Goal: Task Accomplishment & Management: Manage account settings

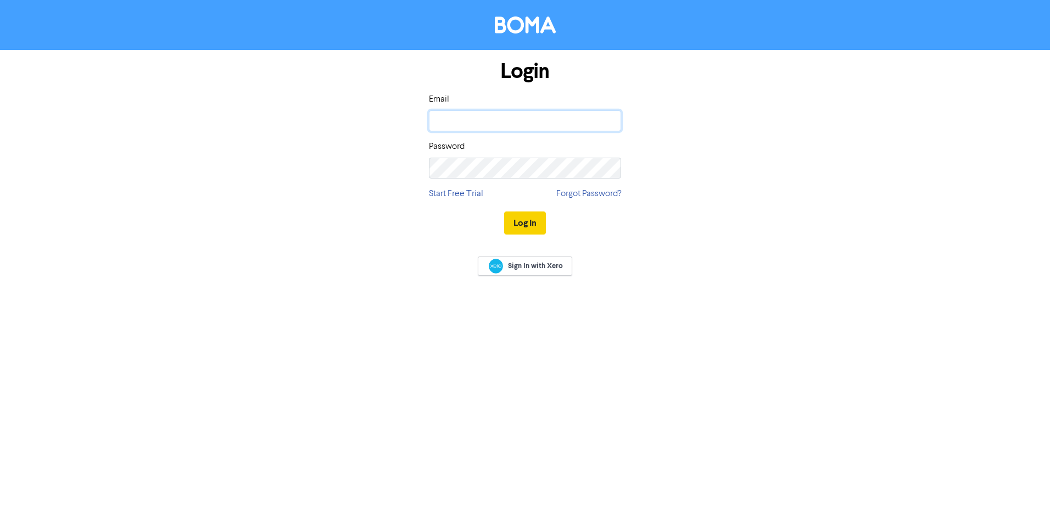
type input "[EMAIL_ADDRESS][DOMAIN_NAME]"
click at [519, 214] on button "Log In" at bounding box center [525, 222] width 42 height 23
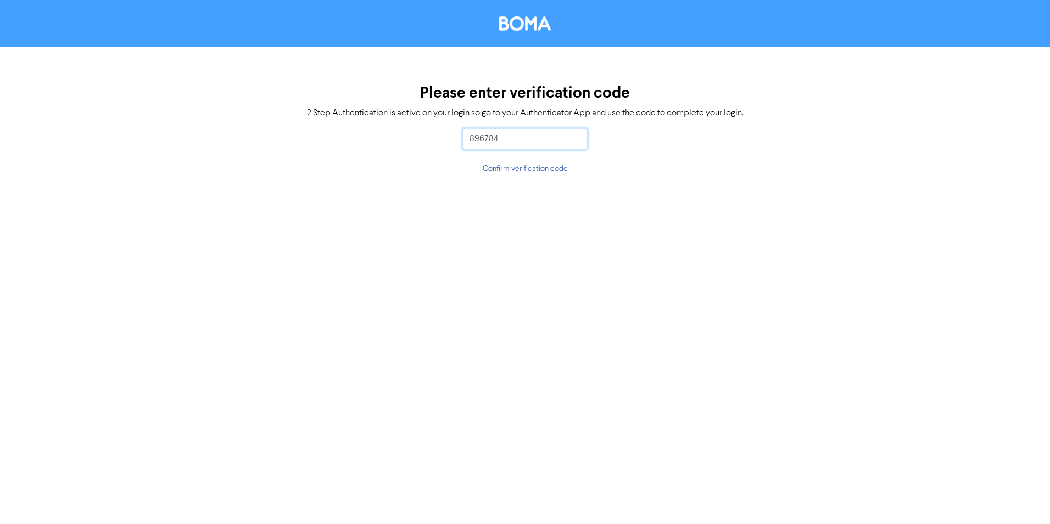
type input "896784"
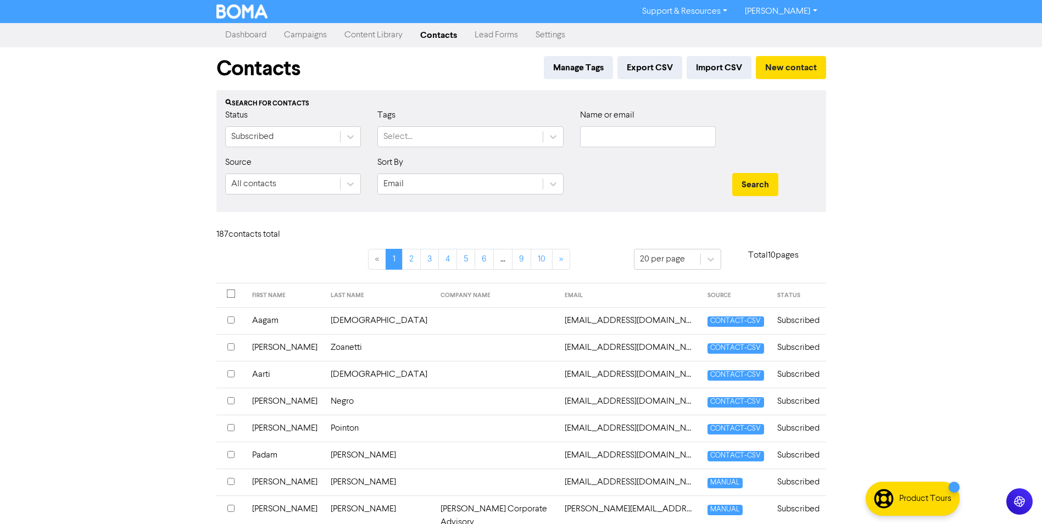
click at [367, 35] on link "Content Library" at bounding box center [374, 35] width 76 height 22
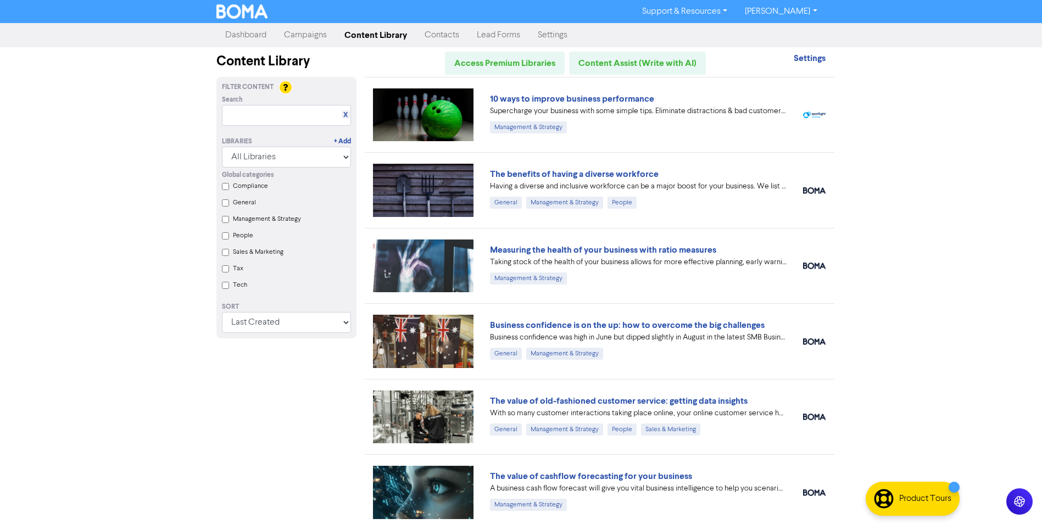
click at [330, 36] on link "Campaigns" at bounding box center [305, 35] width 60 height 22
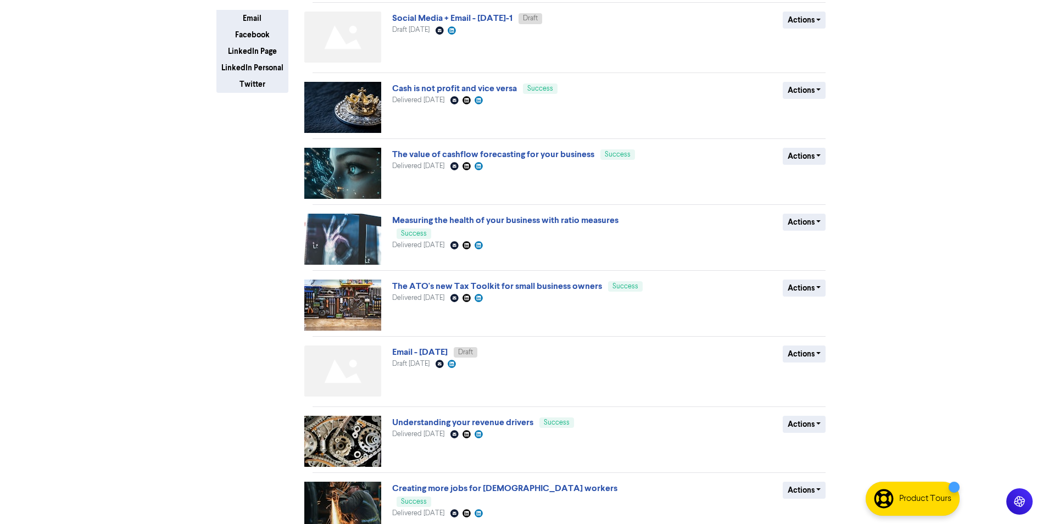
scroll to position [272, 0]
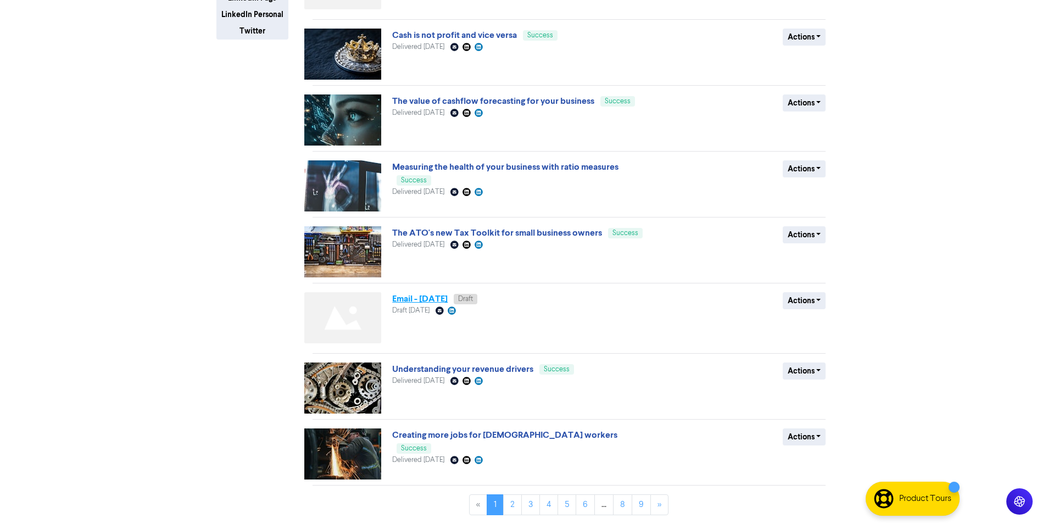
click at [437, 297] on link "Email - [DATE]" at bounding box center [419, 298] width 55 height 11
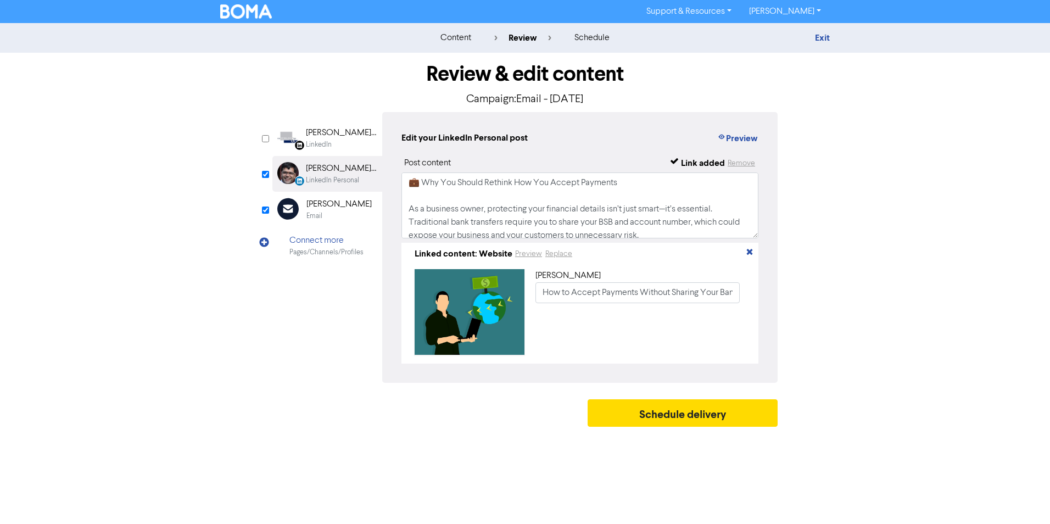
click at [813, 36] on div "Exit" at bounding box center [734, 37] width 192 height 13
click at [824, 36] on link "Exit" at bounding box center [822, 37] width 15 height 11
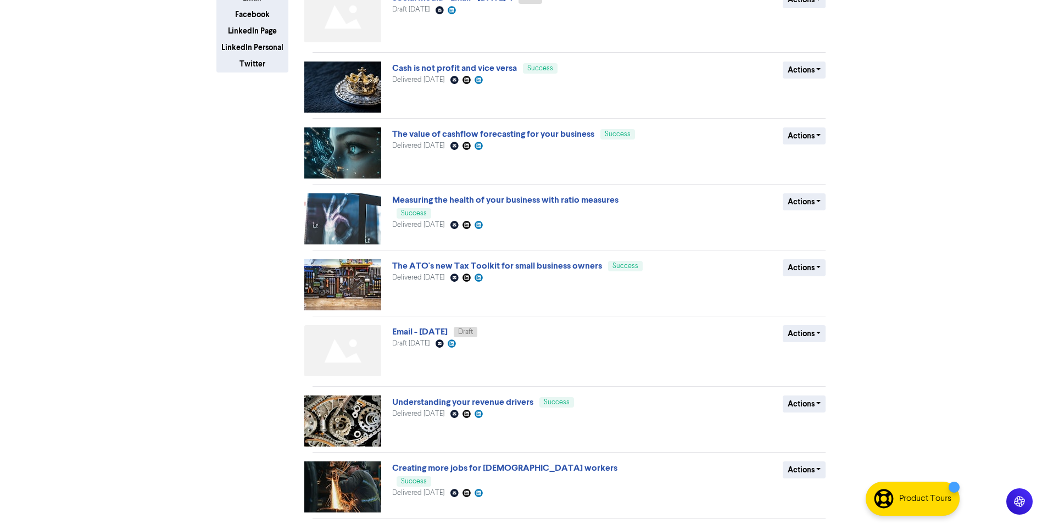
scroll to position [272, 0]
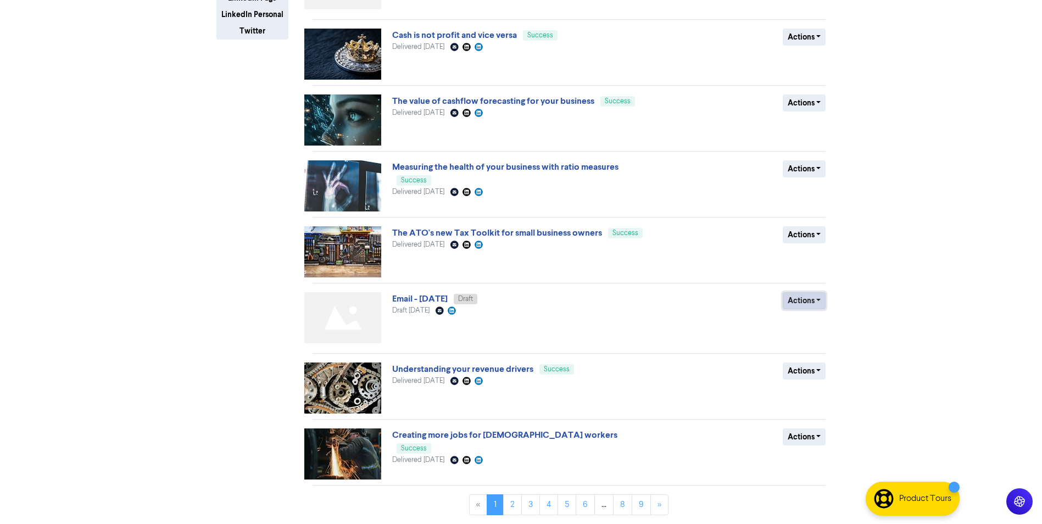
click at [805, 298] on button "Actions" at bounding box center [804, 300] width 43 height 17
click at [810, 327] on button "Delete" at bounding box center [826, 324] width 87 height 18
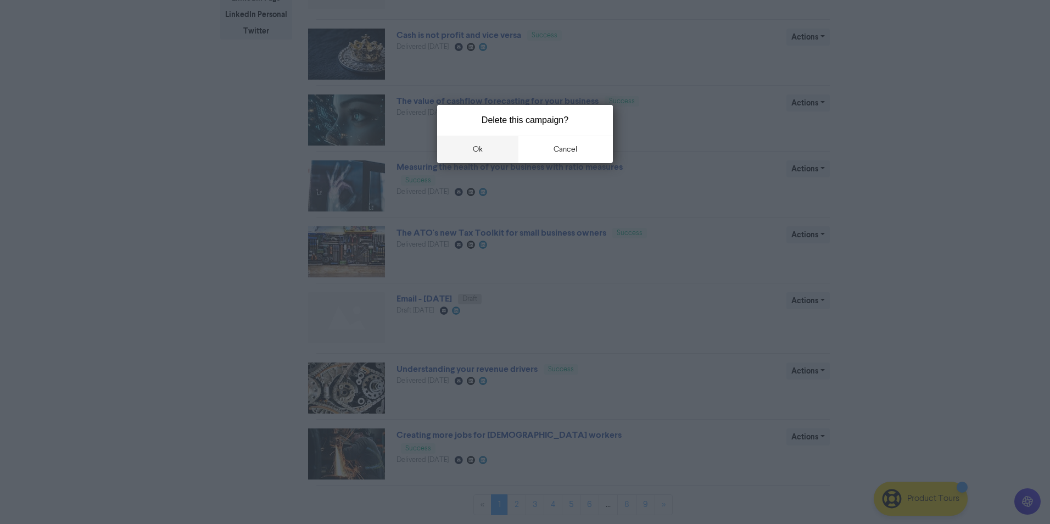
click at [498, 141] on button "ok" at bounding box center [477, 149] width 81 height 27
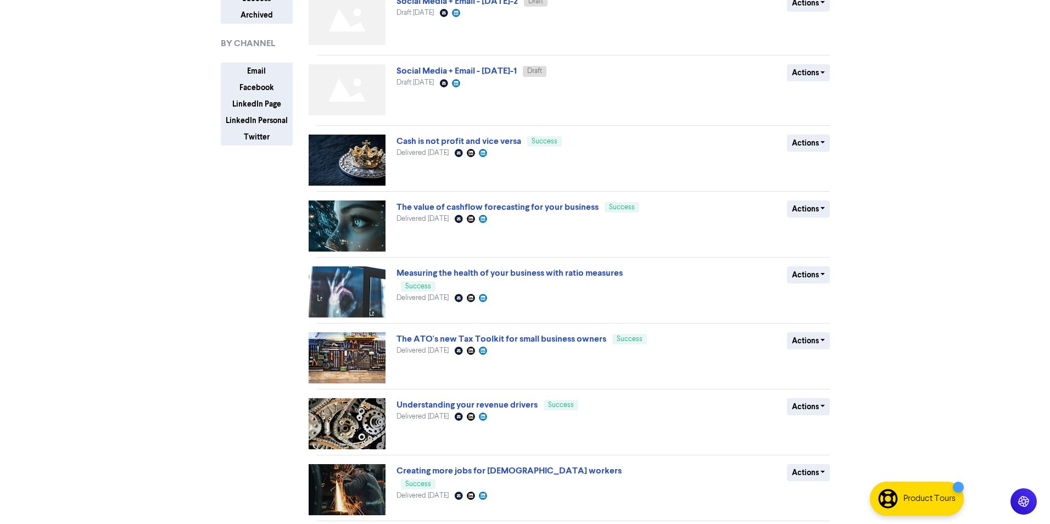
scroll to position [0, 0]
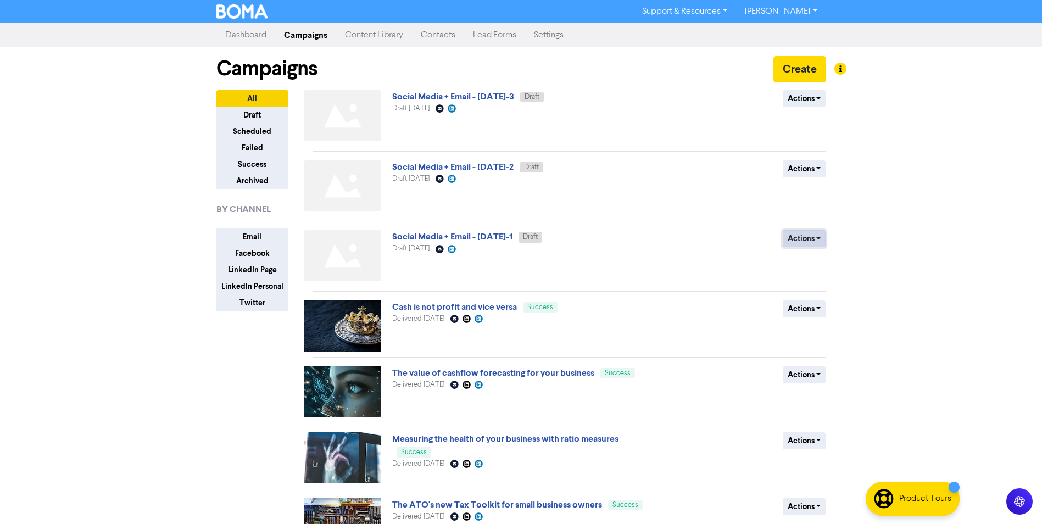
click at [806, 235] on button "Actions" at bounding box center [804, 238] width 43 height 17
click at [488, 239] on link "Social Media + Email - [DATE]-1" at bounding box center [452, 236] width 120 height 11
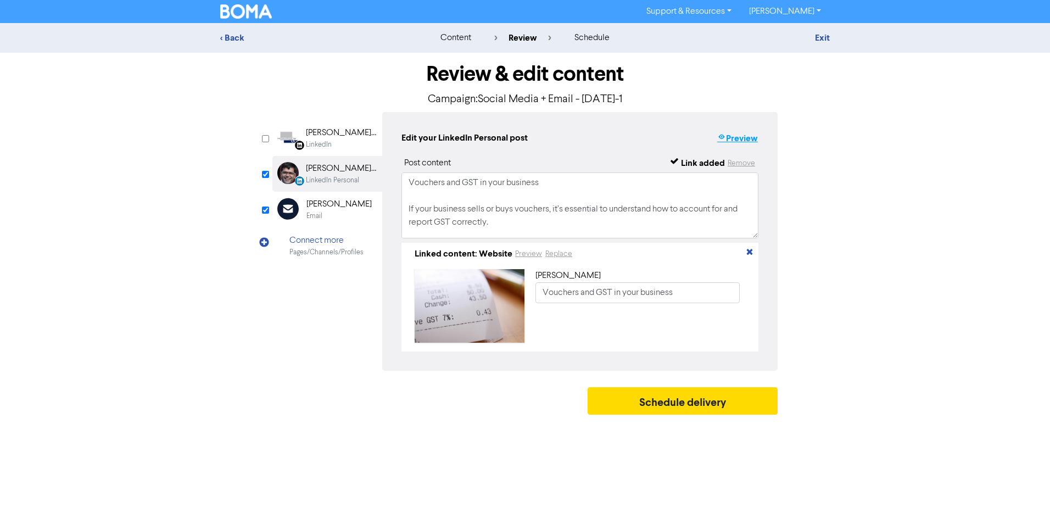
click at [743, 143] on button "Preview" at bounding box center [738, 138] width 42 height 14
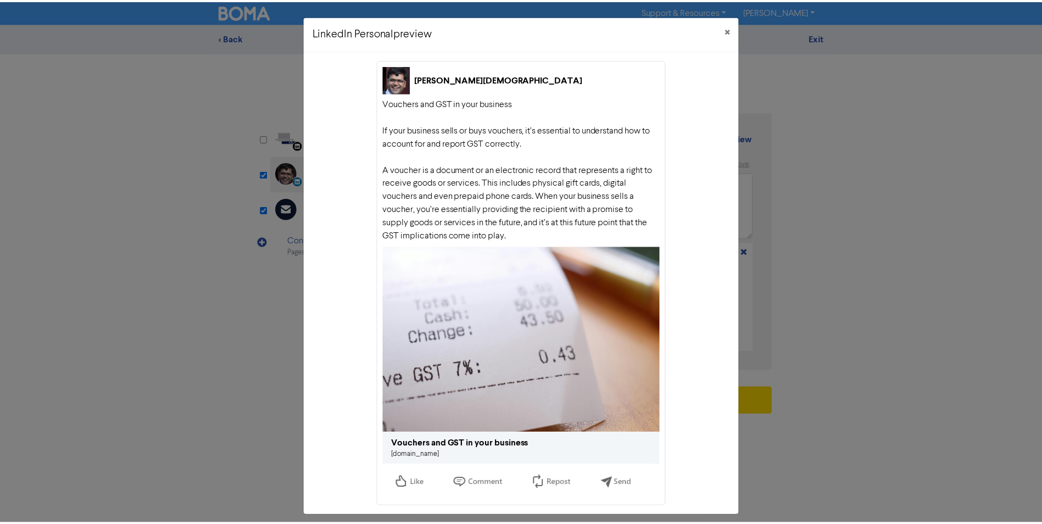
scroll to position [8, 0]
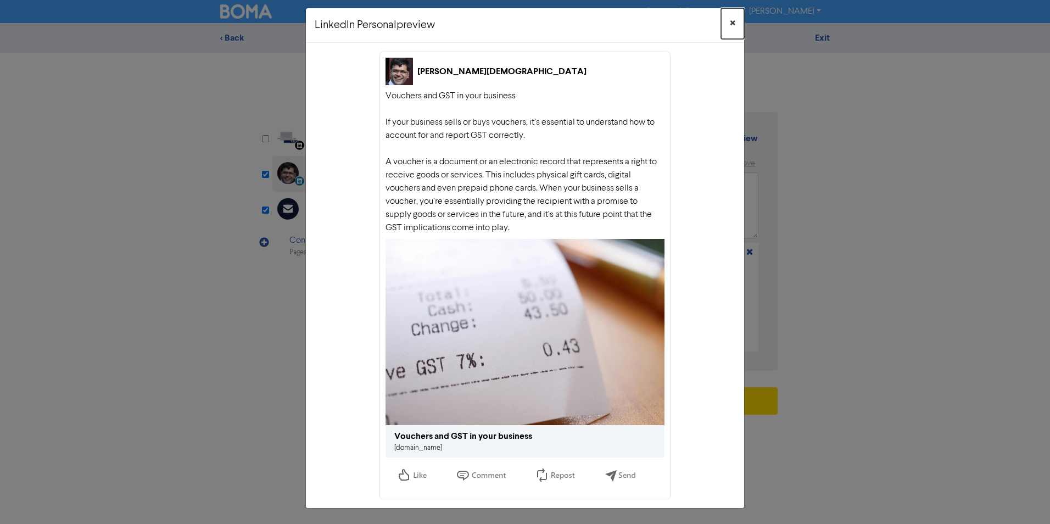
click at [730, 21] on span "×" at bounding box center [732, 23] width 5 height 16
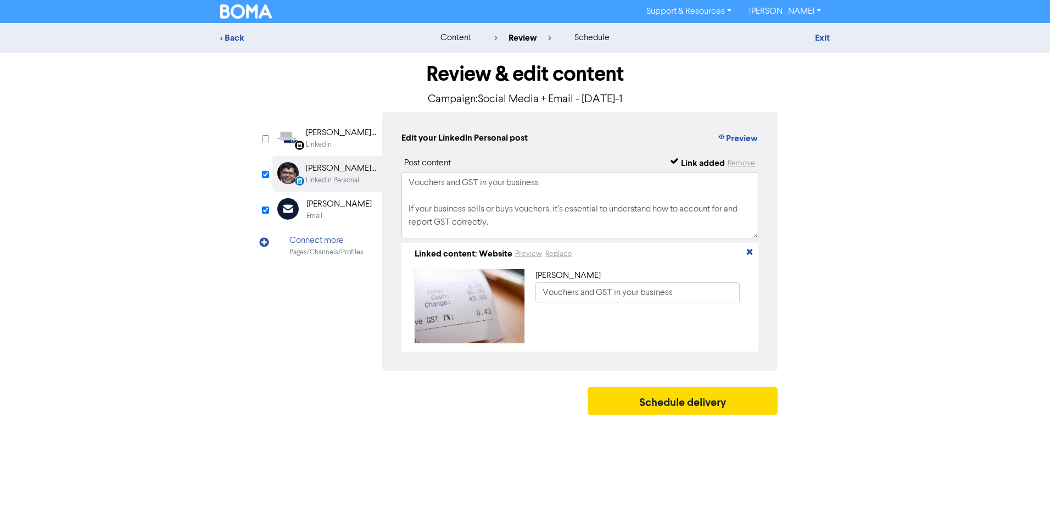
click at [330, 144] on div "LinkedIn" at bounding box center [319, 145] width 26 height 10
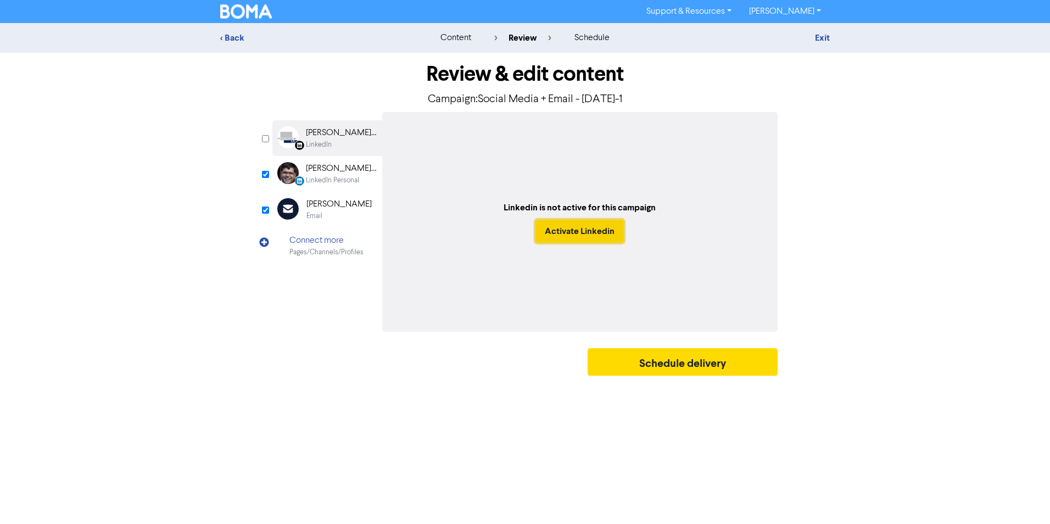
click at [604, 232] on button "Activate Linkedin" at bounding box center [580, 231] width 88 height 23
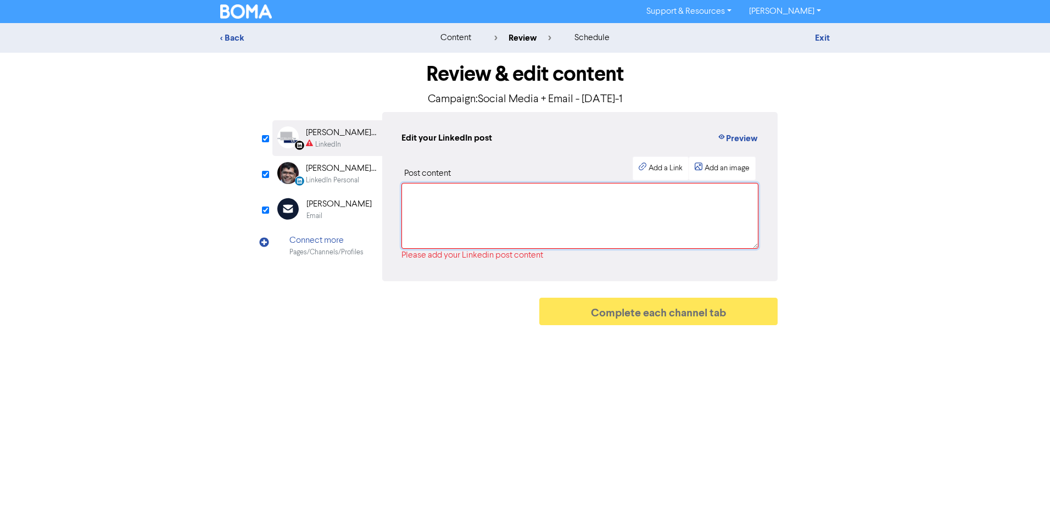
click at [604, 232] on textarea at bounding box center [580, 216] width 357 height 66
click at [450, 255] on div "Please add your Linkedin post content" at bounding box center [580, 255] width 357 height 13
click at [335, 165] on div "[PERSON_NAME][DEMOGRAPHIC_DATA]" at bounding box center [341, 168] width 70 height 13
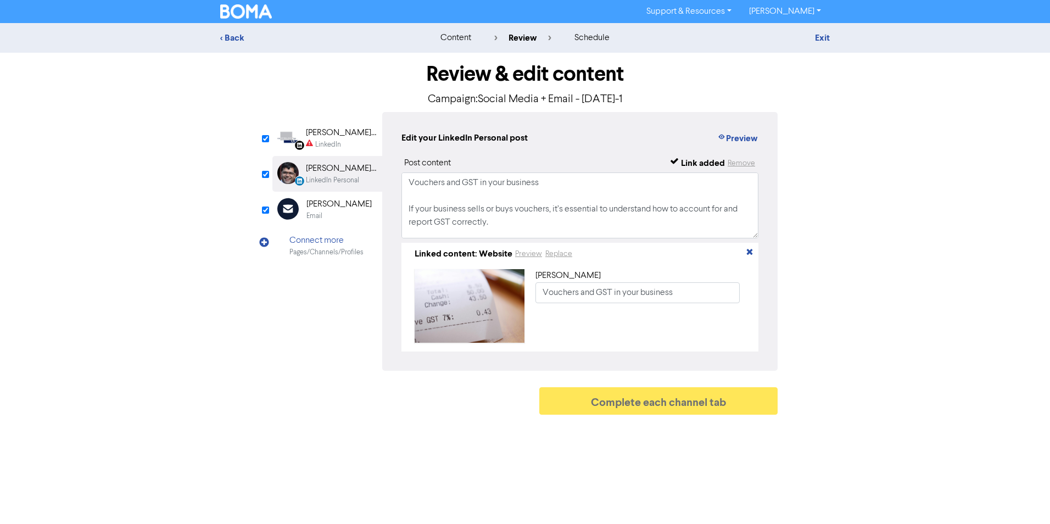
click at [331, 144] on div "LinkedIn" at bounding box center [328, 145] width 26 height 10
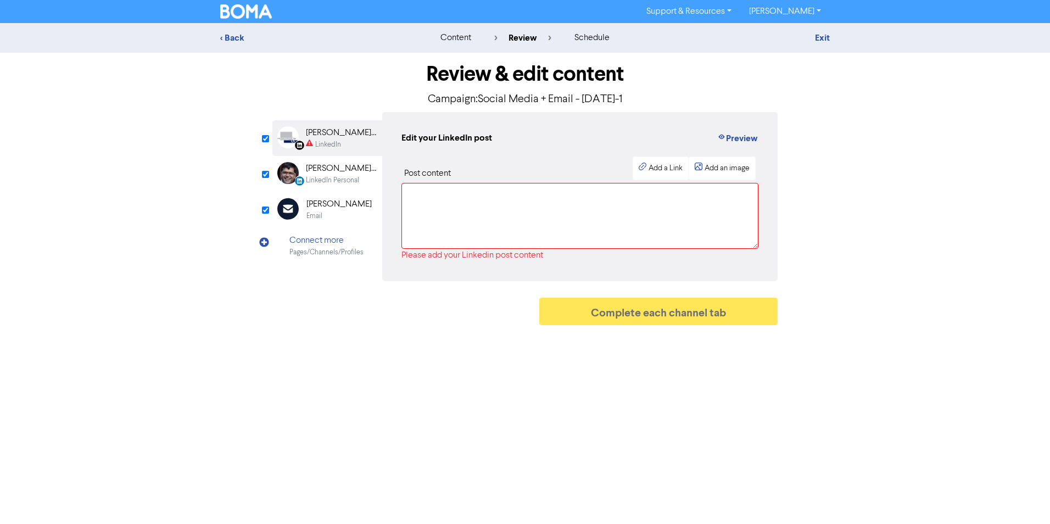
click at [331, 213] on div "Email" at bounding box center [339, 216] width 65 height 10
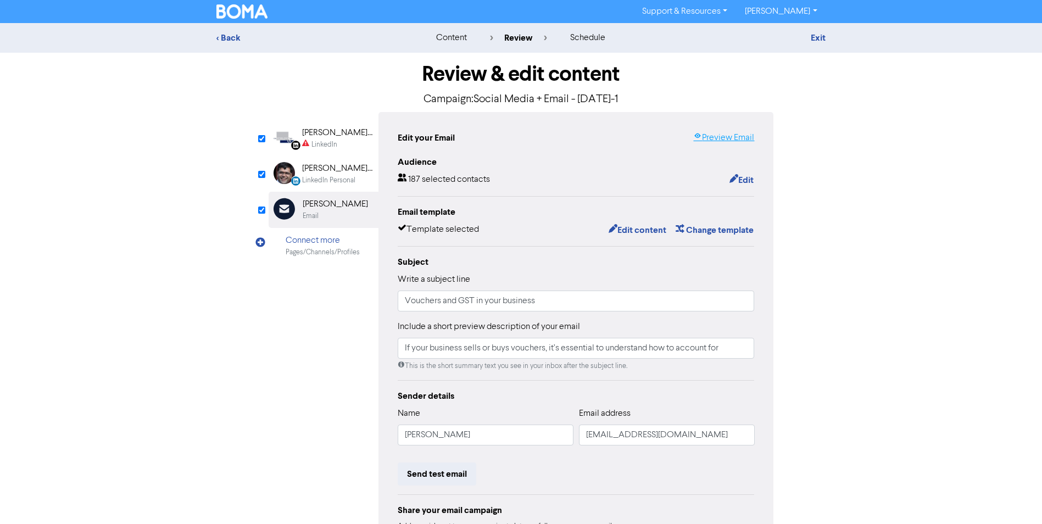
click at [718, 140] on link "Preview Email" at bounding box center [723, 137] width 61 height 13
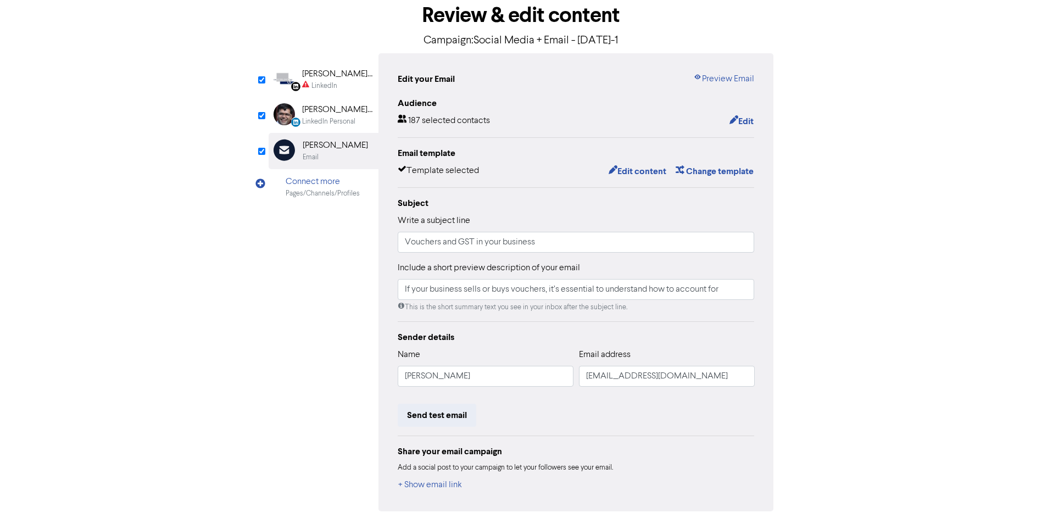
scroll to position [97, 0]
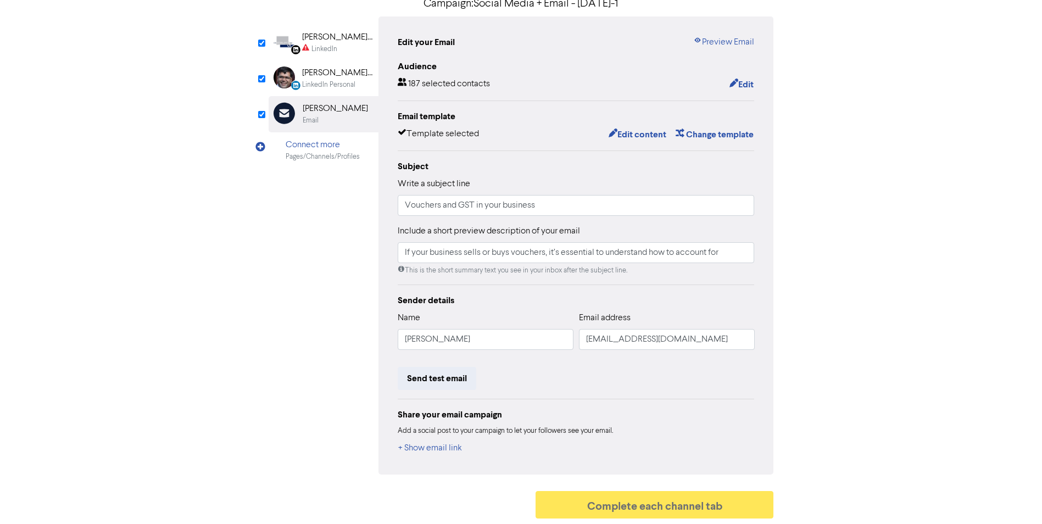
click at [331, 144] on div "Connect more" at bounding box center [323, 144] width 74 height 13
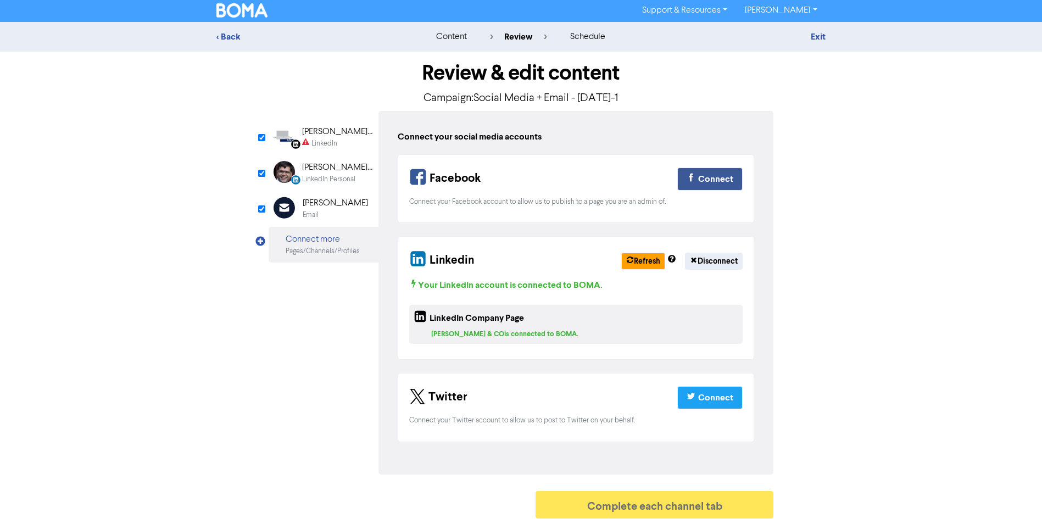
click at [319, 210] on div "Email" at bounding box center [335, 215] width 65 height 10
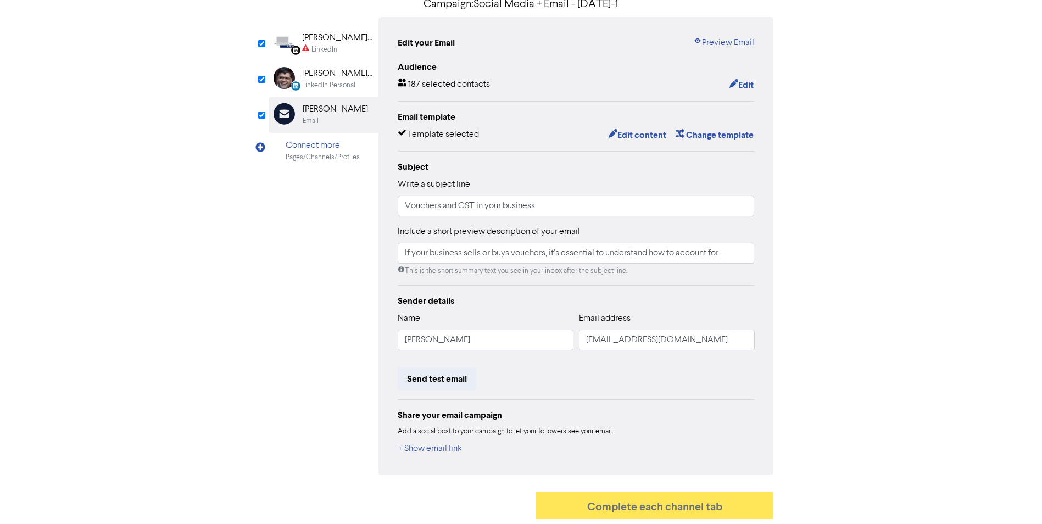
scroll to position [97, 0]
click at [262, 44] on input "checkbox" at bounding box center [261, 43] width 7 height 7
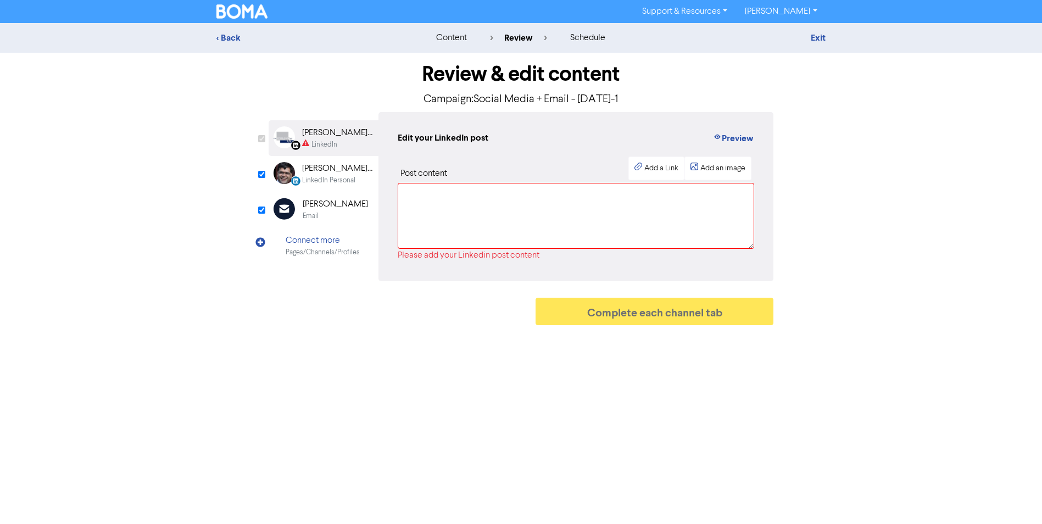
checkbox input "false"
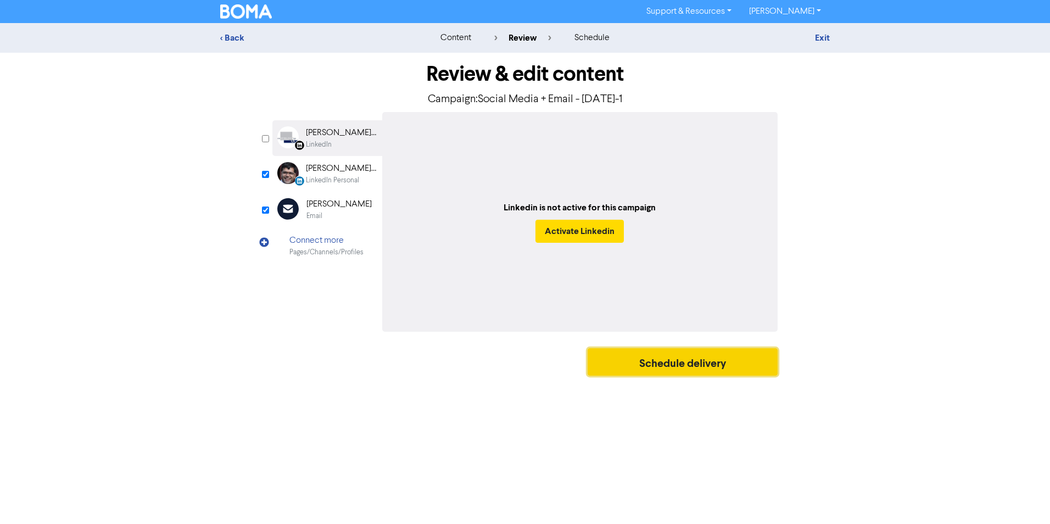
click at [679, 358] on button "Schedule delivery" at bounding box center [683, 361] width 190 height 27
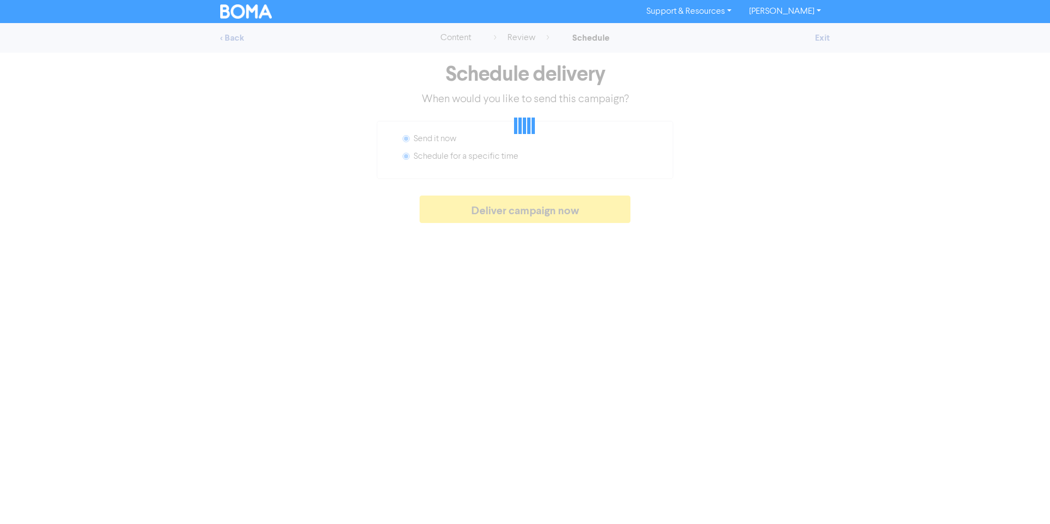
radio input "false"
radio input "true"
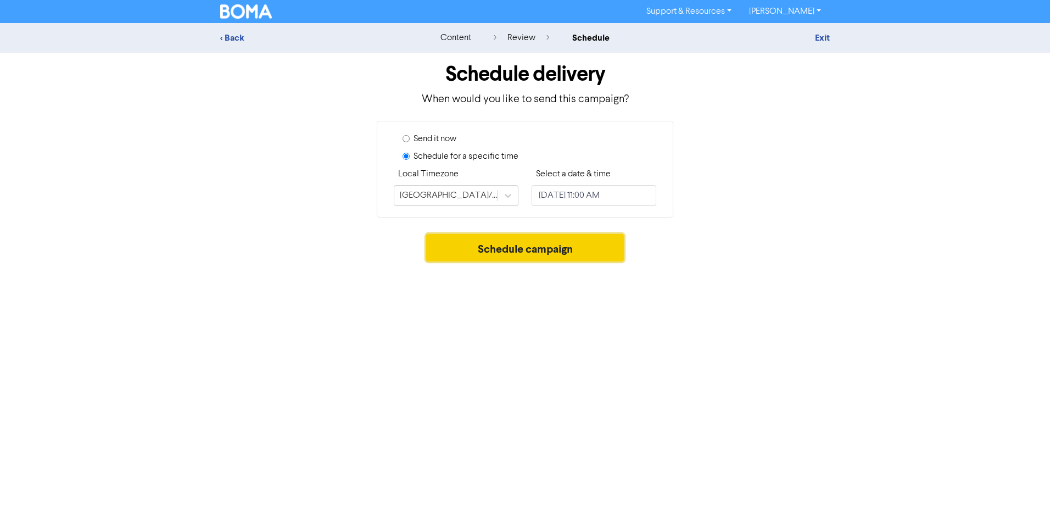
click at [570, 239] on button "Schedule campaign" at bounding box center [525, 247] width 198 height 27
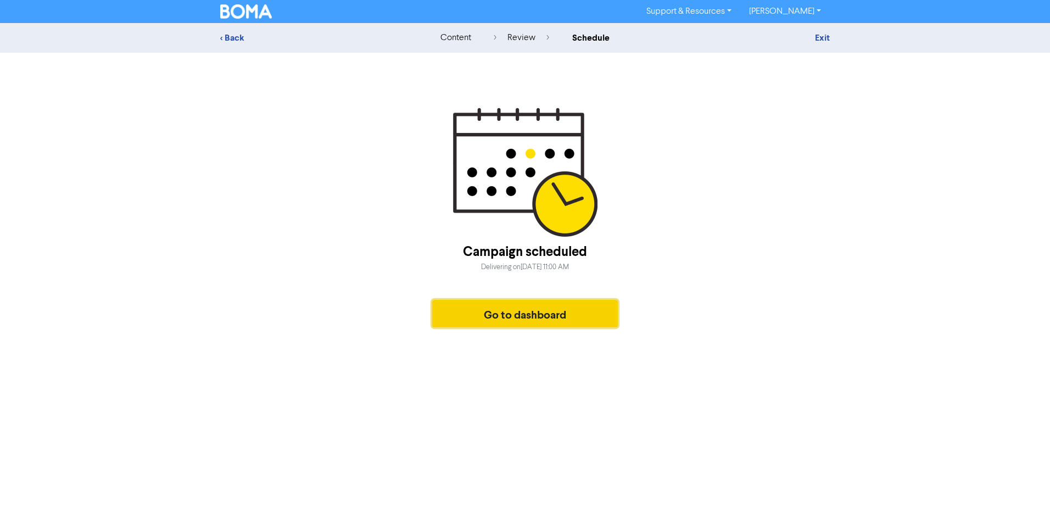
click at [551, 306] on button "Go to dashboard" at bounding box center [525, 313] width 186 height 27
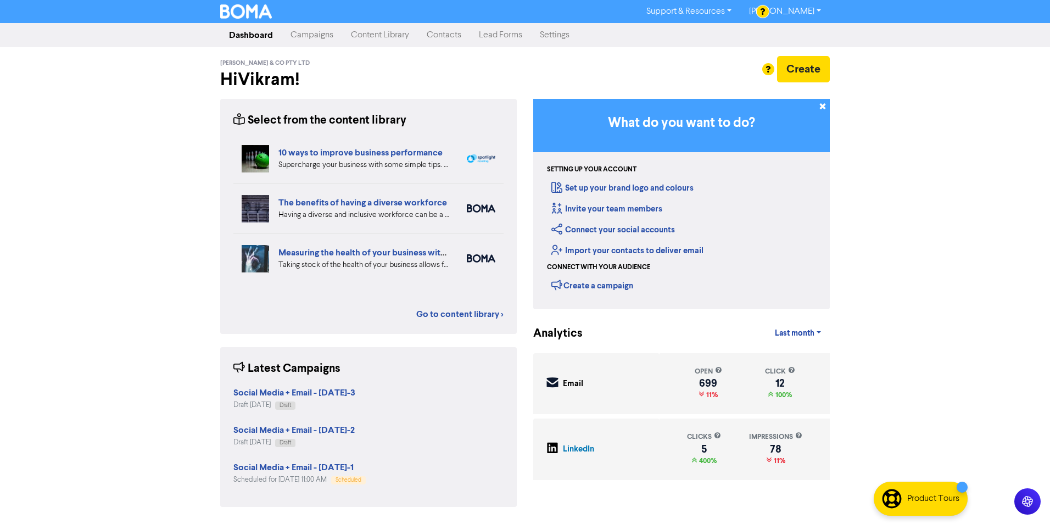
click at [326, 35] on link "Campaigns" at bounding box center [312, 35] width 60 height 22
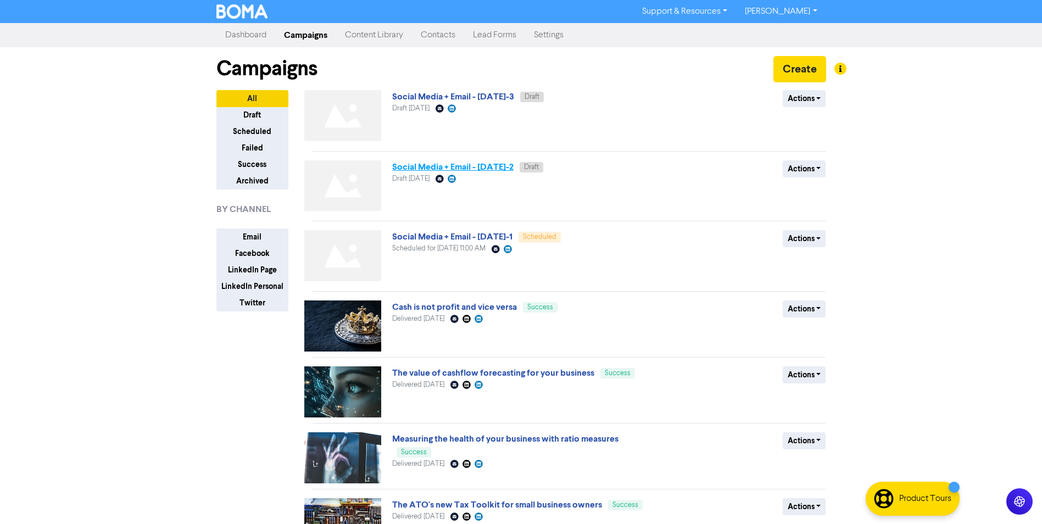
click at [491, 168] on link "Social Media + Email - [DATE]-2" at bounding box center [452, 166] width 121 height 11
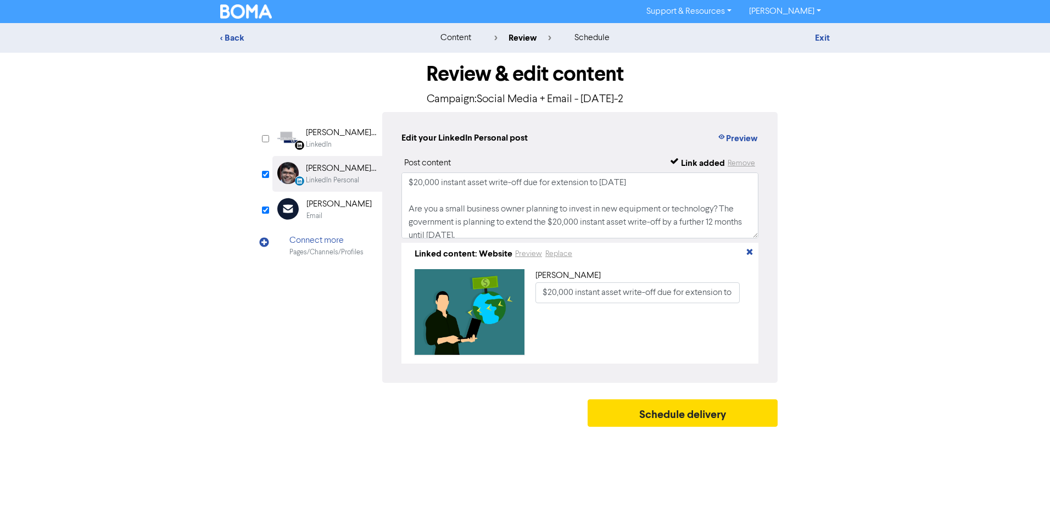
click at [327, 211] on div "Email" at bounding box center [339, 216] width 65 height 10
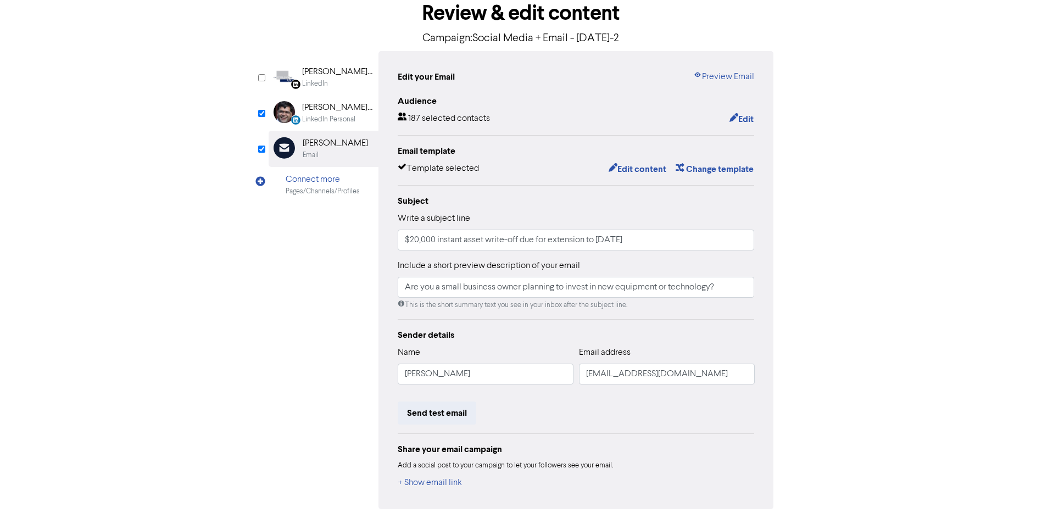
scroll to position [42, 0]
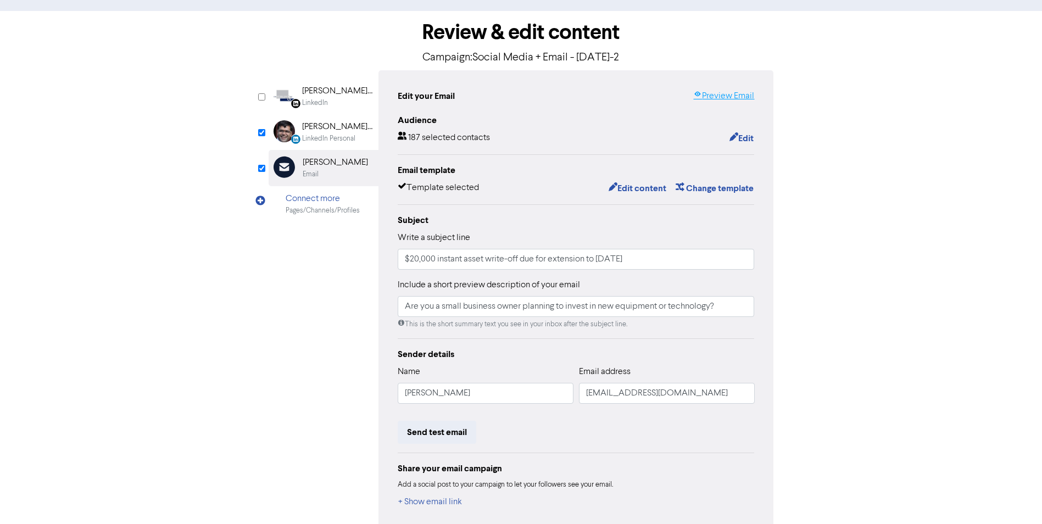
click at [710, 97] on link "Preview Email" at bounding box center [723, 96] width 61 height 13
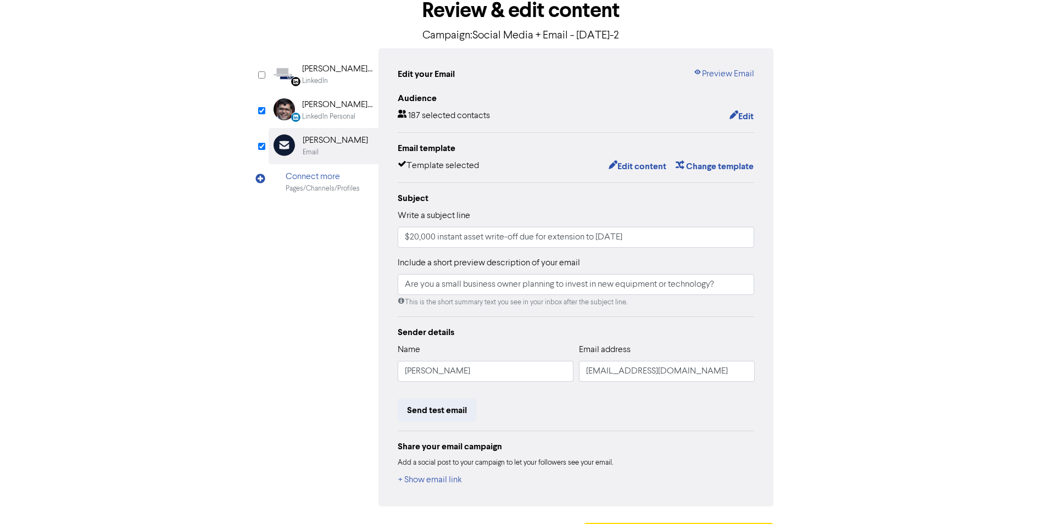
scroll to position [97, 0]
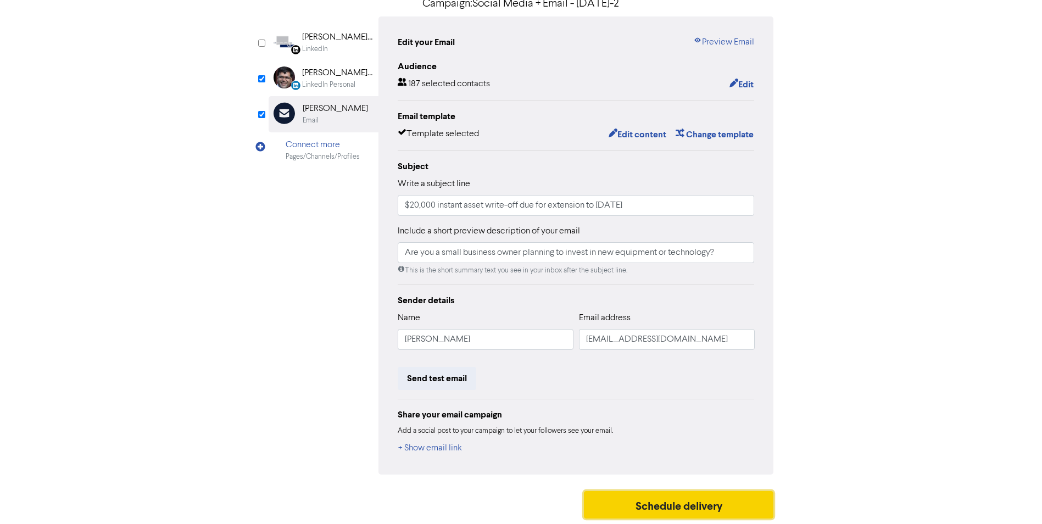
click at [700, 504] on button "Schedule delivery" at bounding box center [679, 504] width 190 height 27
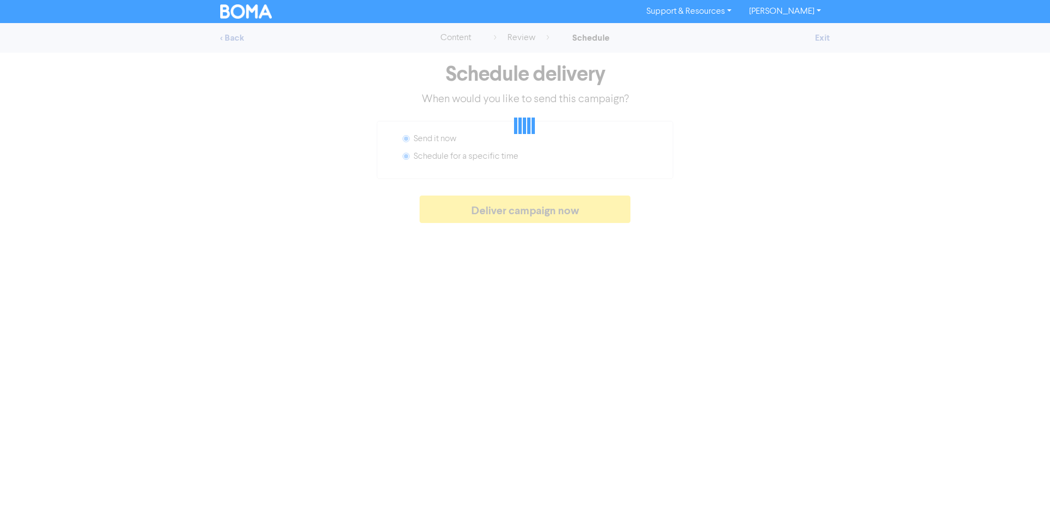
radio input "false"
radio input "true"
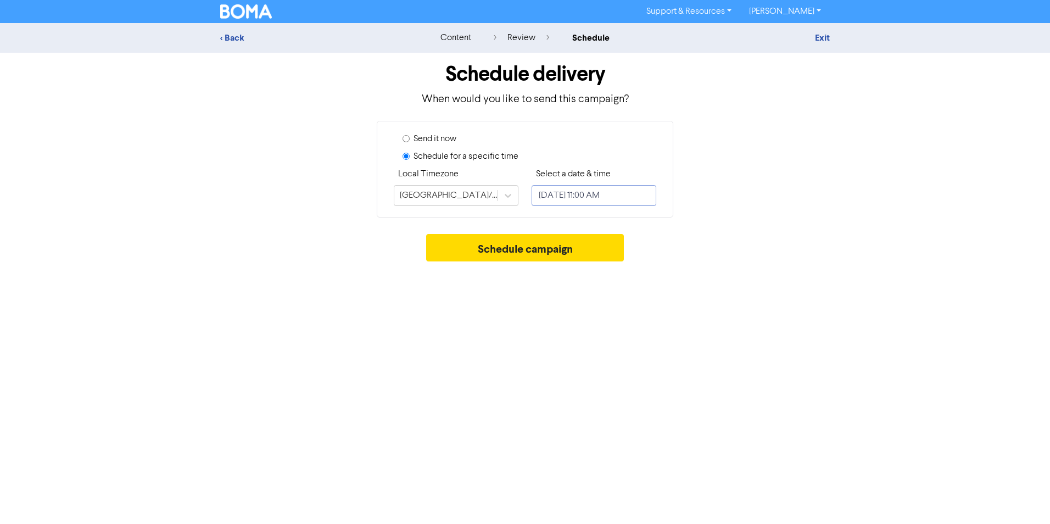
click at [612, 199] on input "[DATE] 11:00 AM" at bounding box center [594, 195] width 125 height 21
select select "9"
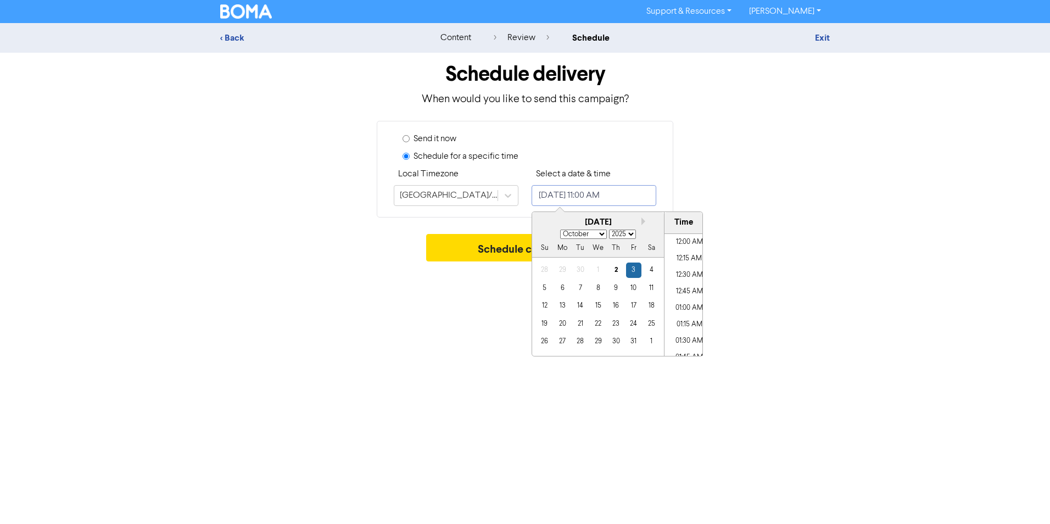
scroll to position [672, 0]
click at [650, 270] on div "4" at bounding box center [651, 270] width 15 height 15
click at [565, 284] on div "6" at bounding box center [562, 288] width 15 height 15
type input "[DATE] 11:00 AM"
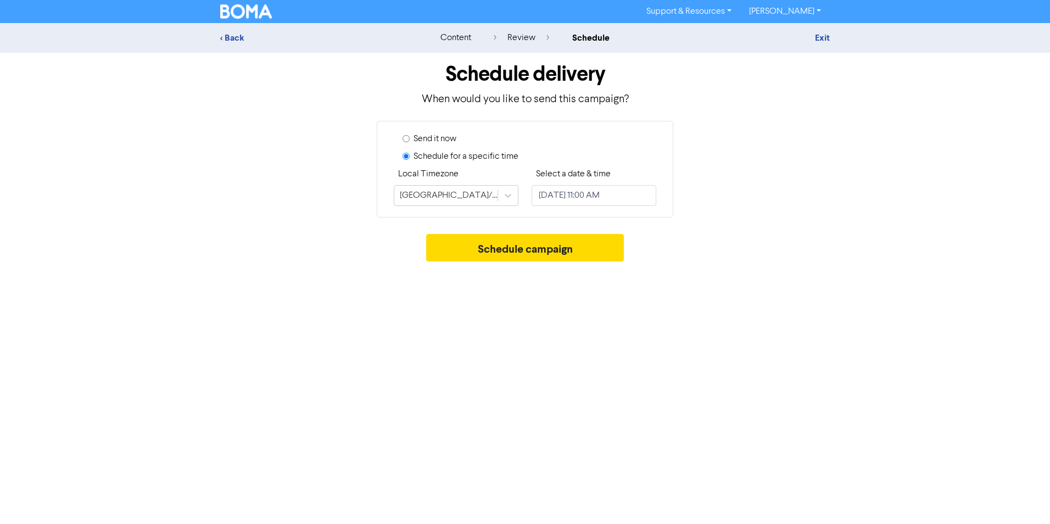
click at [465, 286] on div "Support & Resources Video Tutorials FAQ & Guides Marketing Education [PERSON_NA…" at bounding box center [525, 262] width 1050 height 524
click at [516, 247] on button "Schedule campaign" at bounding box center [525, 247] width 198 height 27
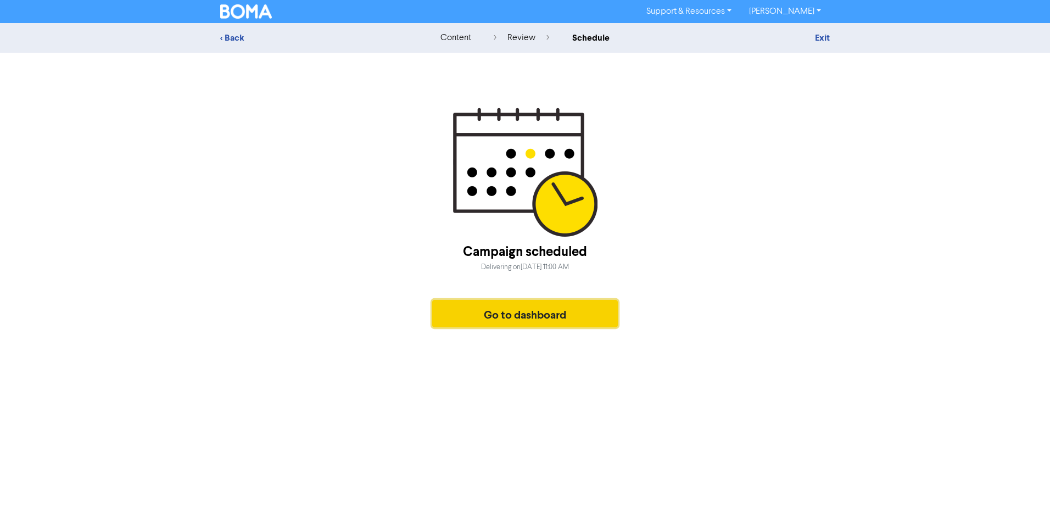
click at [520, 311] on button "Go to dashboard" at bounding box center [525, 313] width 186 height 27
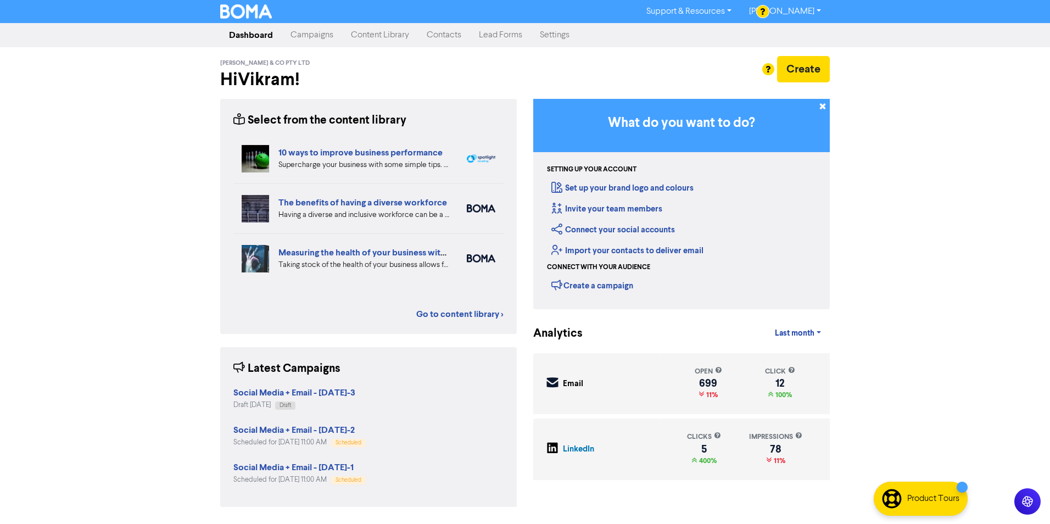
click at [316, 40] on link "Campaigns" at bounding box center [312, 35] width 60 height 22
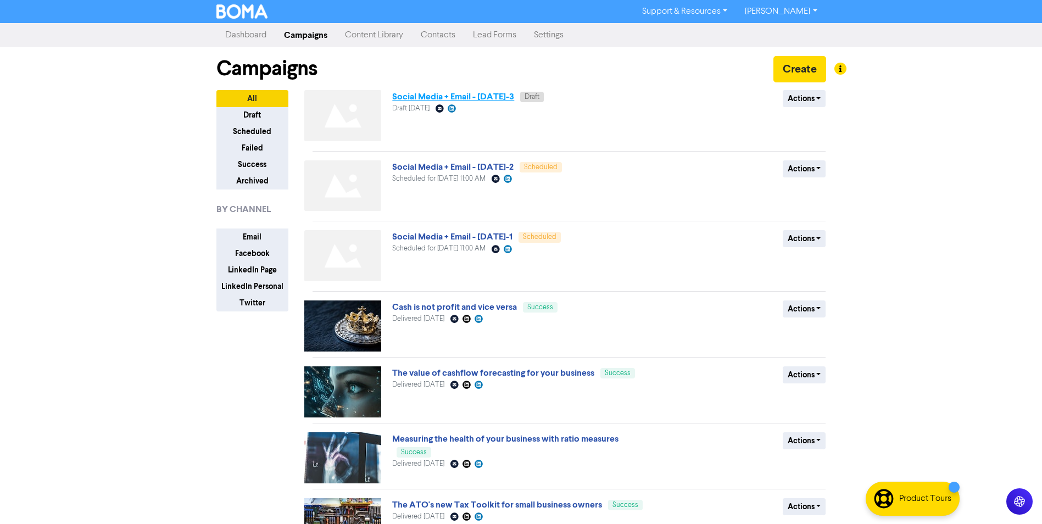
click at [500, 97] on link "Social Media + Email - [DATE]-3" at bounding box center [453, 96] width 122 height 11
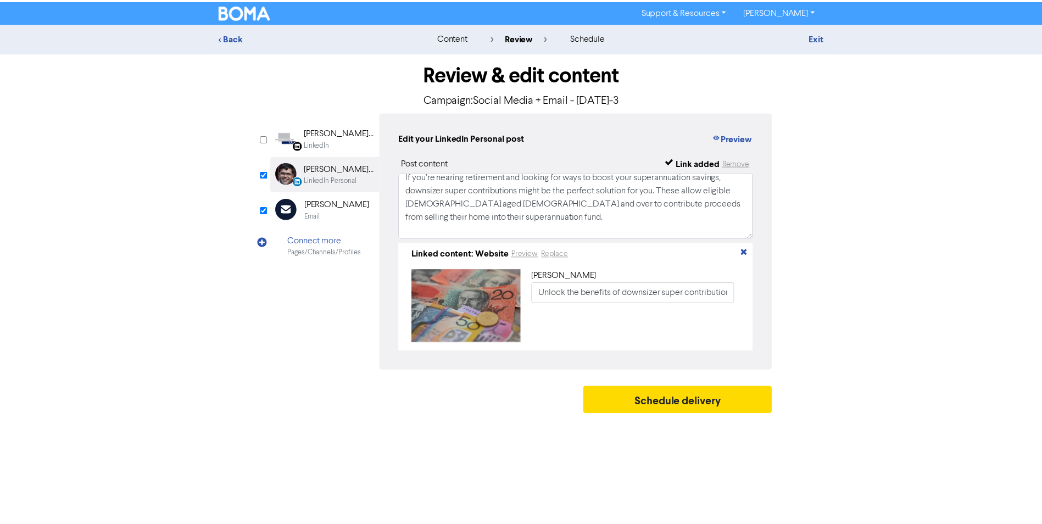
scroll to position [60, 0]
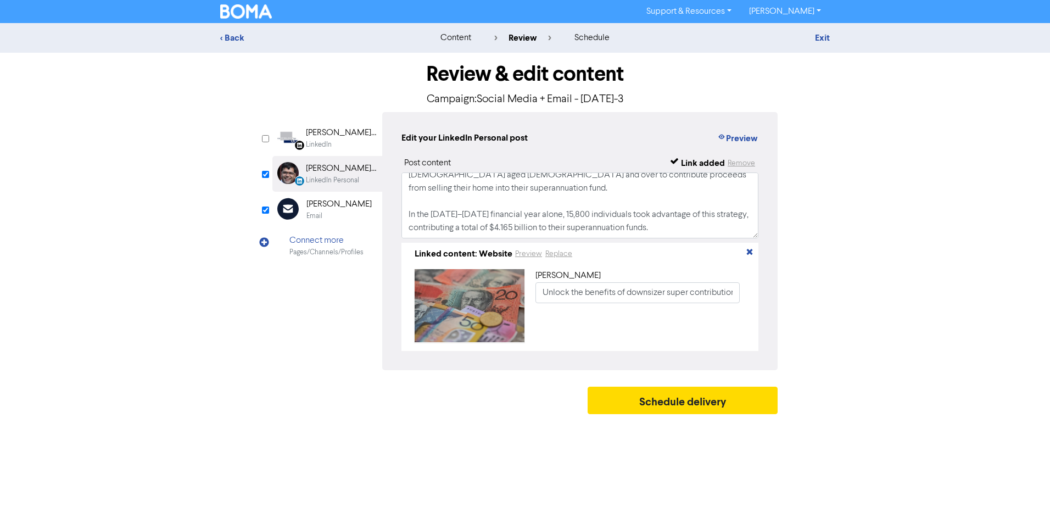
click at [319, 206] on div "[PERSON_NAME]" at bounding box center [339, 204] width 65 height 13
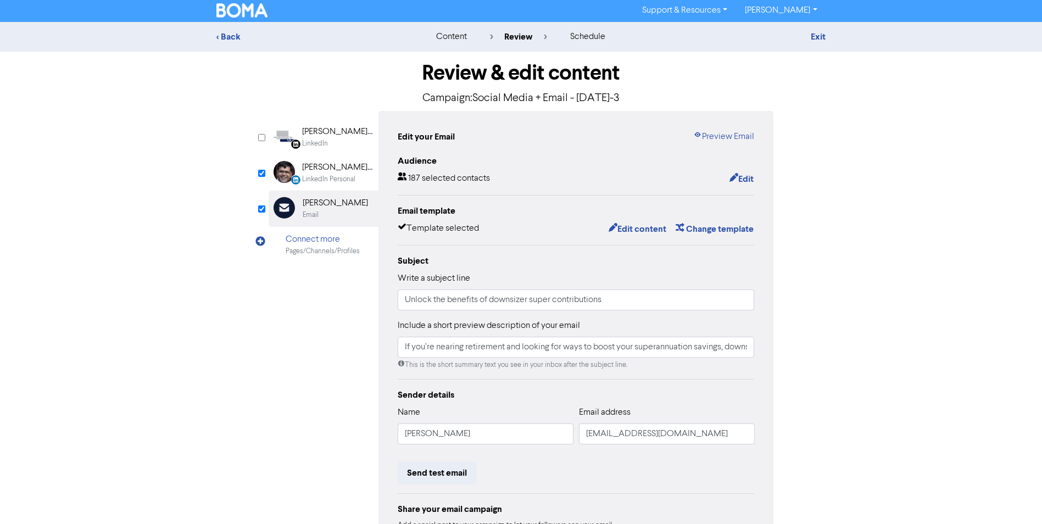
scroll to position [0, 0]
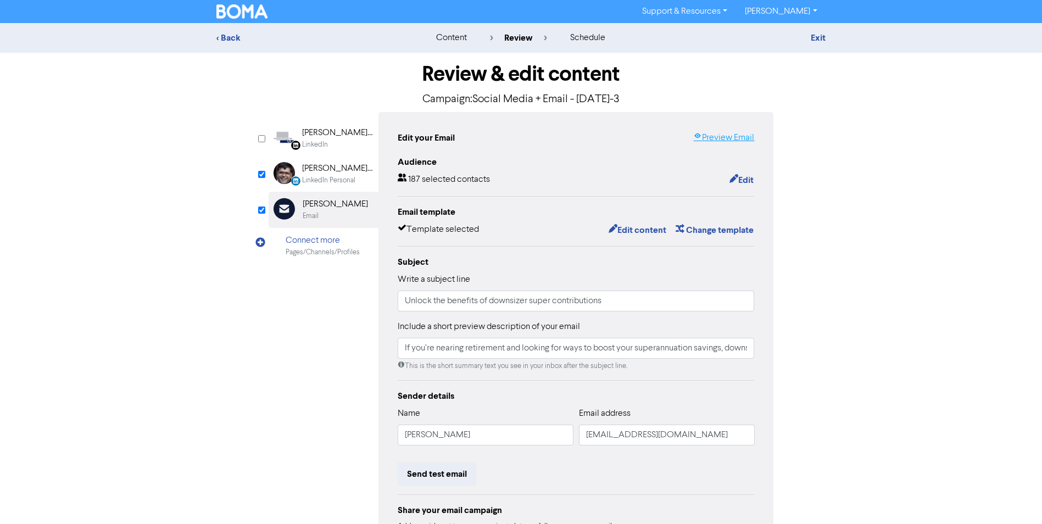
click at [728, 136] on link "Preview Email" at bounding box center [723, 137] width 61 height 13
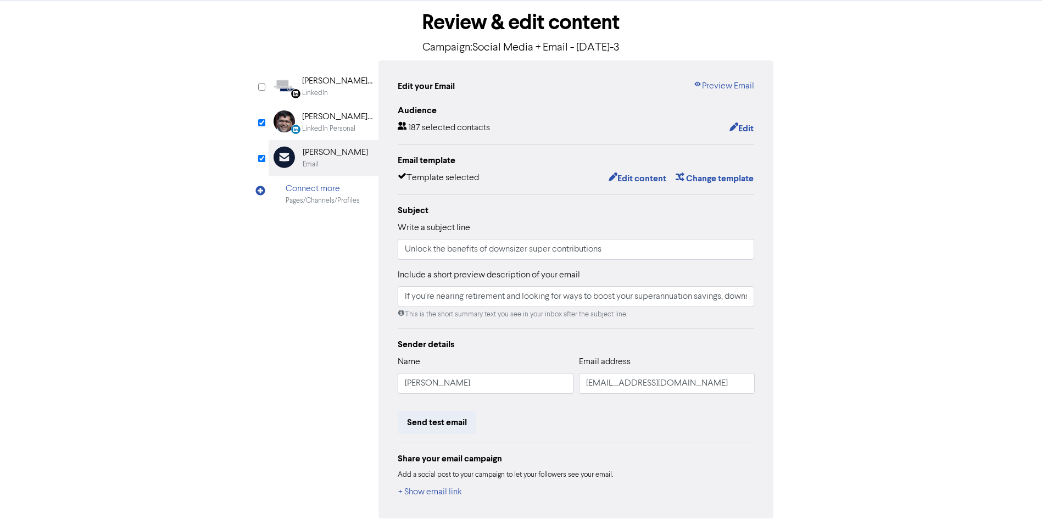
scroll to position [97, 0]
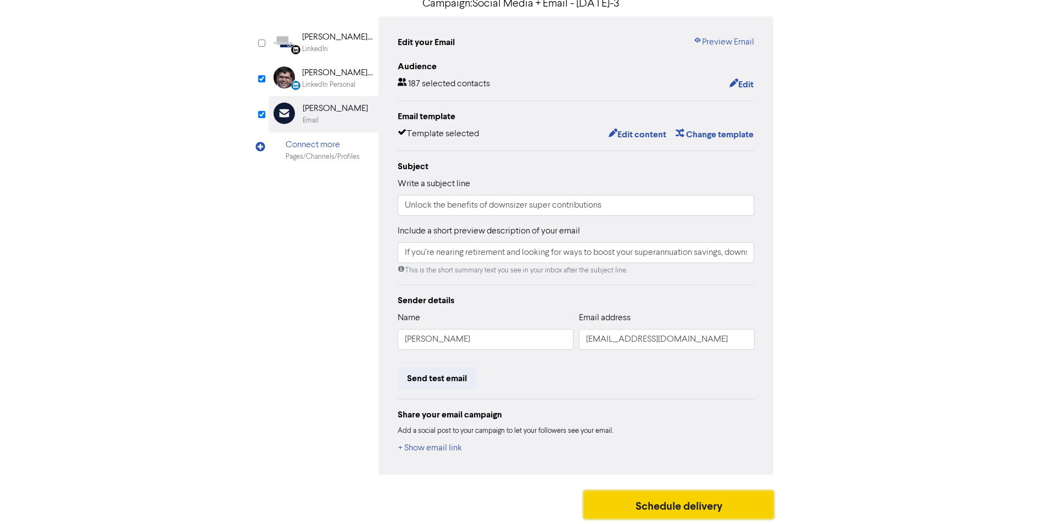
click at [698, 497] on button "Schedule delivery" at bounding box center [679, 504] width 190 height 27
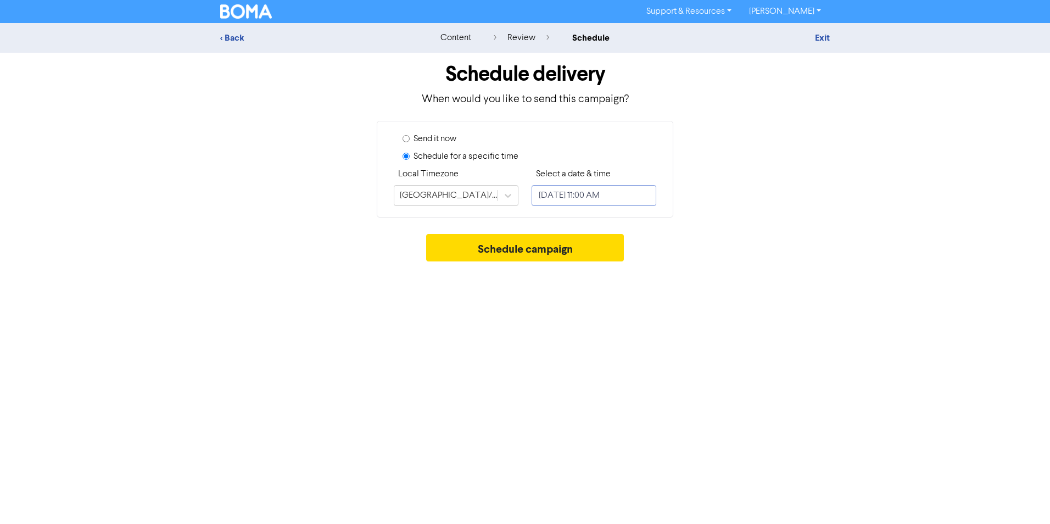
select select "9"
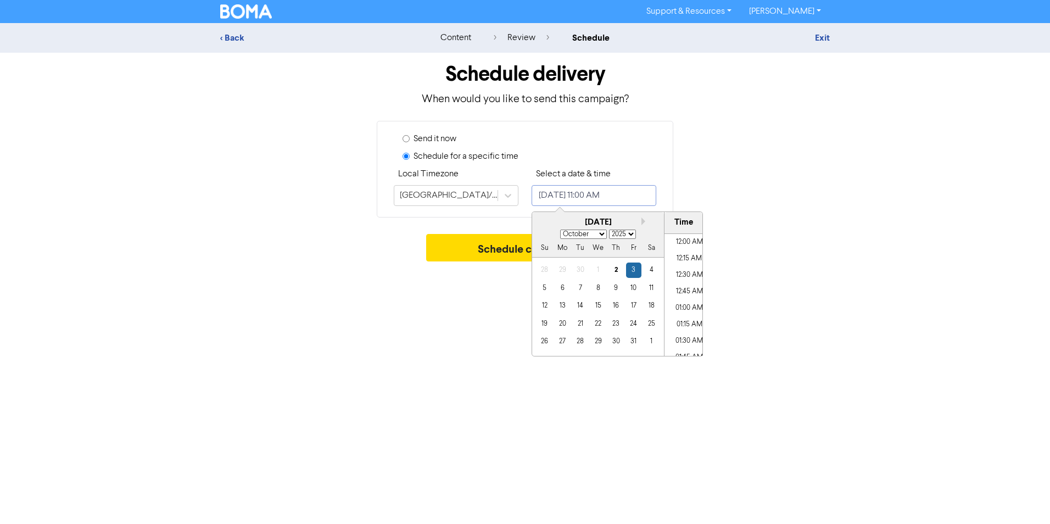
click at [573, 198] on input "[DATE] 11:00 AM" at bounding box center [594, 195] width 125 height 21
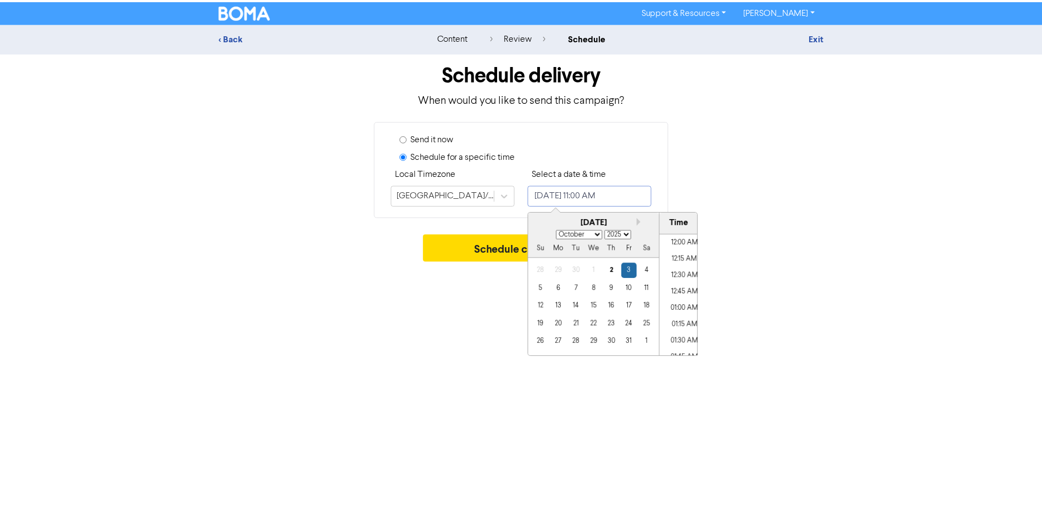
scroll to position [672, 0]
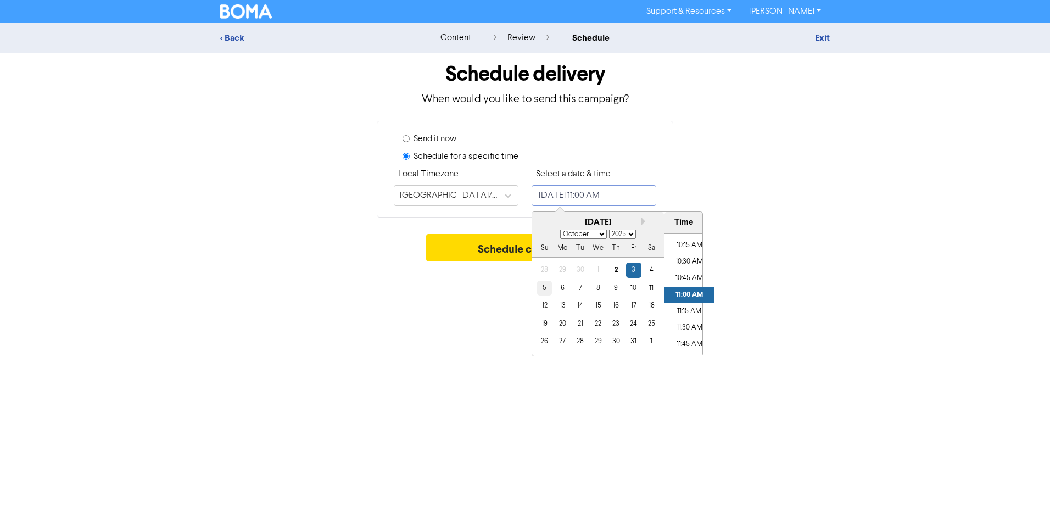
click at [545, 289] on div "5" at bounding box center [544, 288] width 15 height 15
type input "[DATE] 11:00 AM"
click at [456, 286] on div "Support & Resources Video Tutorials FAQ & Guides Marketing Education [PERSON_NA…" at bounding box center [525, 262] width 1050 height 524
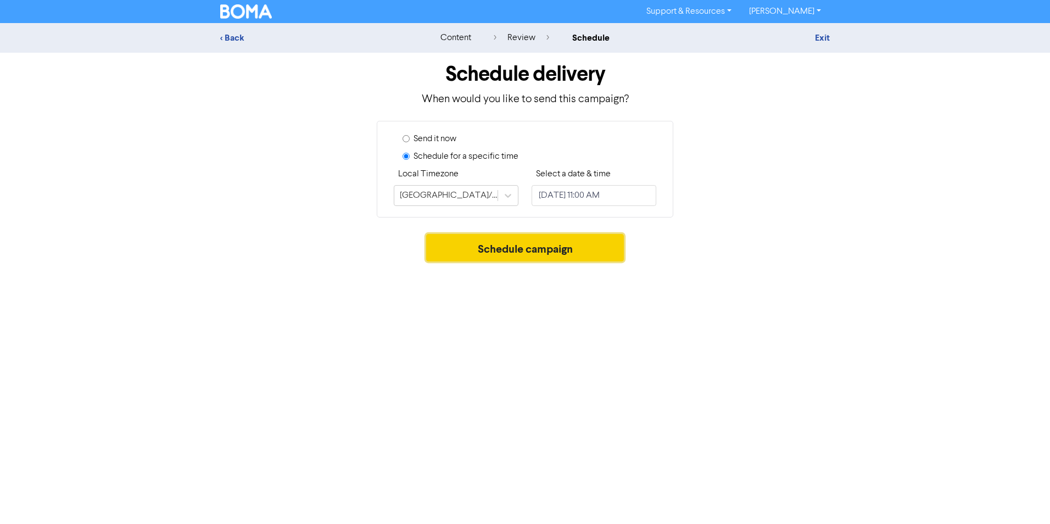
click at [526, 245] on button "Schedule campaign" at bounding box center [525, 247] width 198 height 27
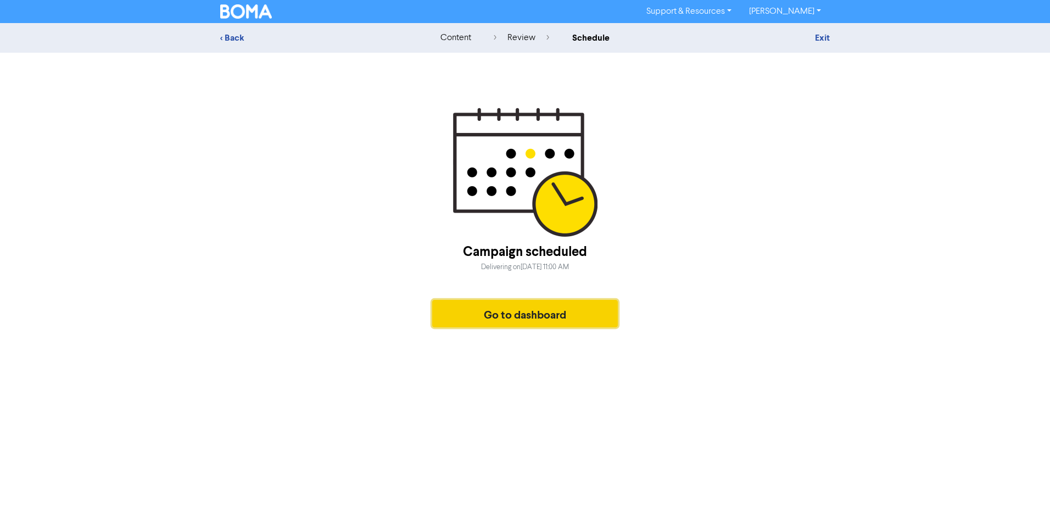
click at [544, 307] on button "Go to dashboard" at bounding box center [525, 313] width 186 height 27
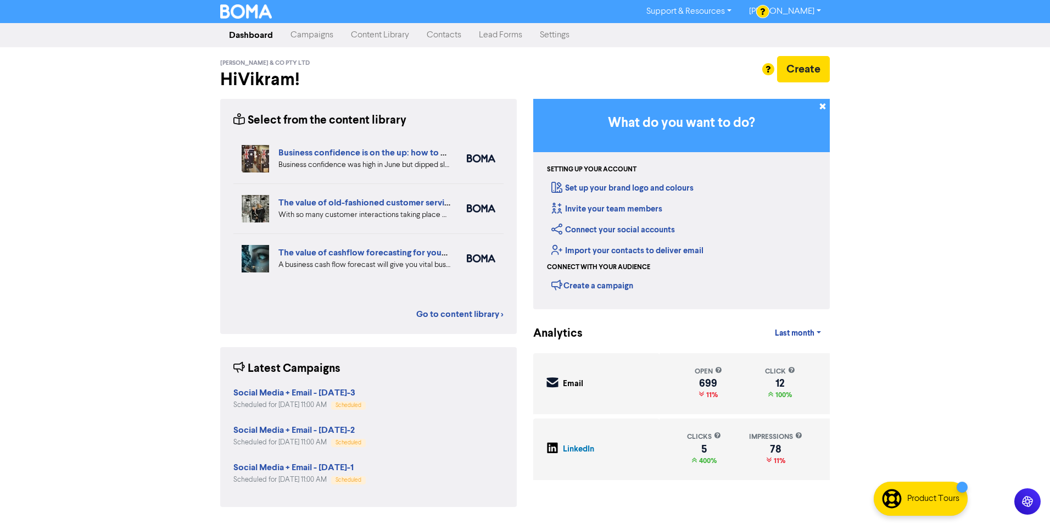
click at [396, 148] on link "Business confidence is on the up: how to overcome the big challenges" at bounding box center [415, 152] width 275 height 11
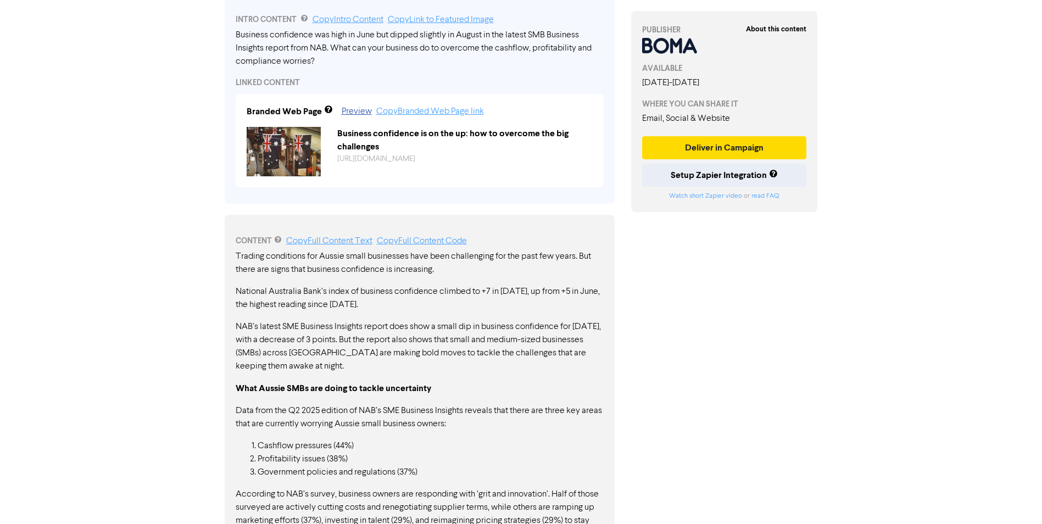
scroll to position [1, 0]
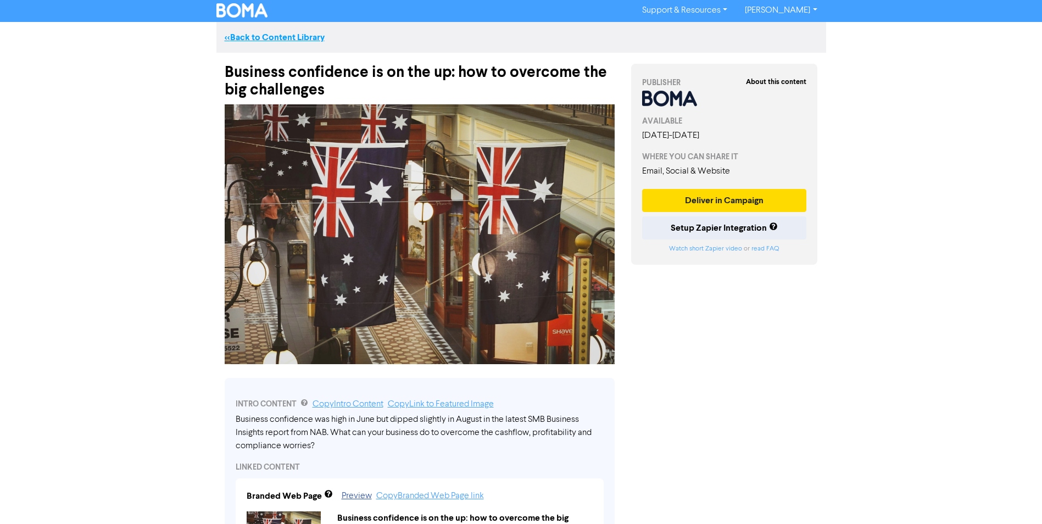
click at [309, 33] on link "<< Back to Content Library" at bounding box center [275, 37] width 100 height 11
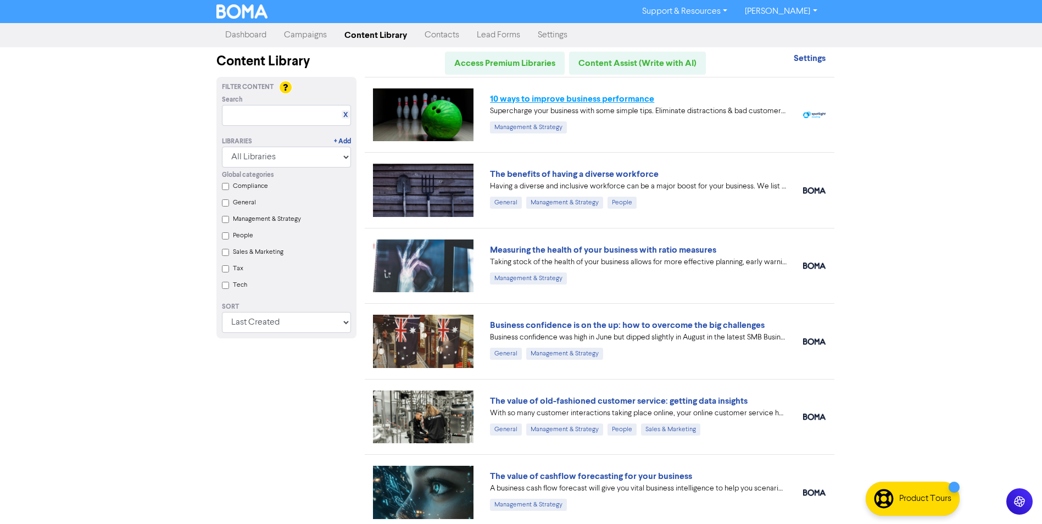
click at [628, 97] on link "10 ways to improve business performance" at bounding box center [572, 98] width 164 height 11
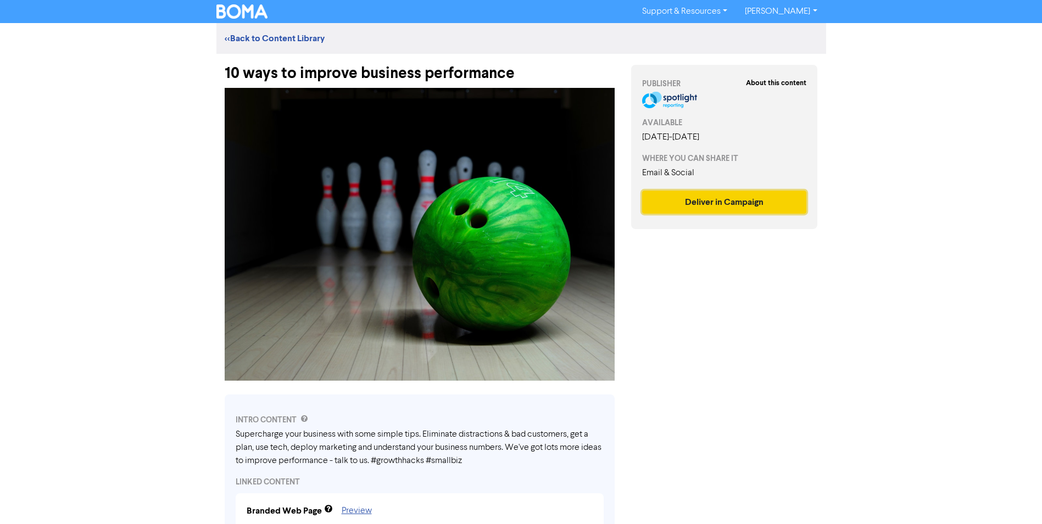
click at [720, 200] on button "Deliver in Campaign" at bounding box center [724, 202] width 165 height 23
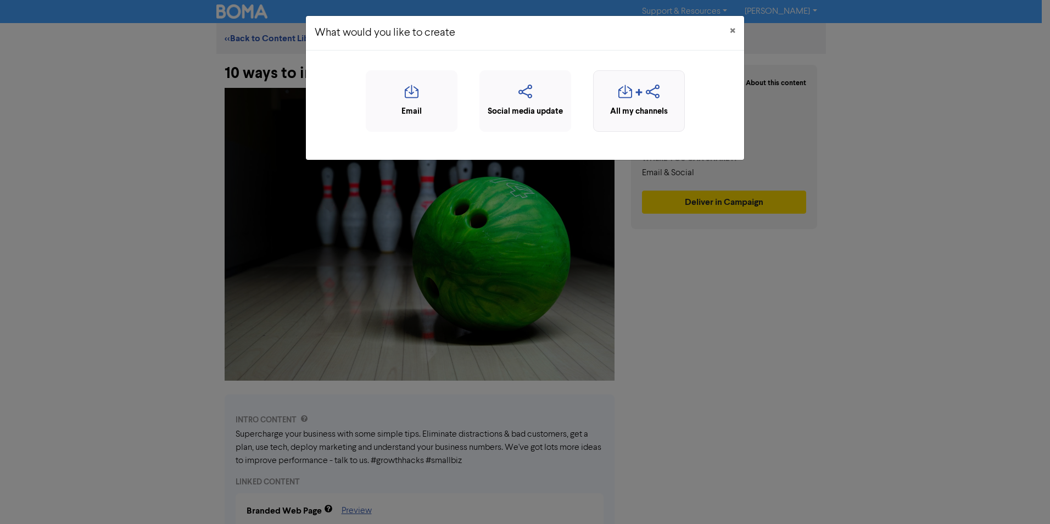
click at [644, 99] on div "button" at bounding box center [639, 95] width 80 height 21
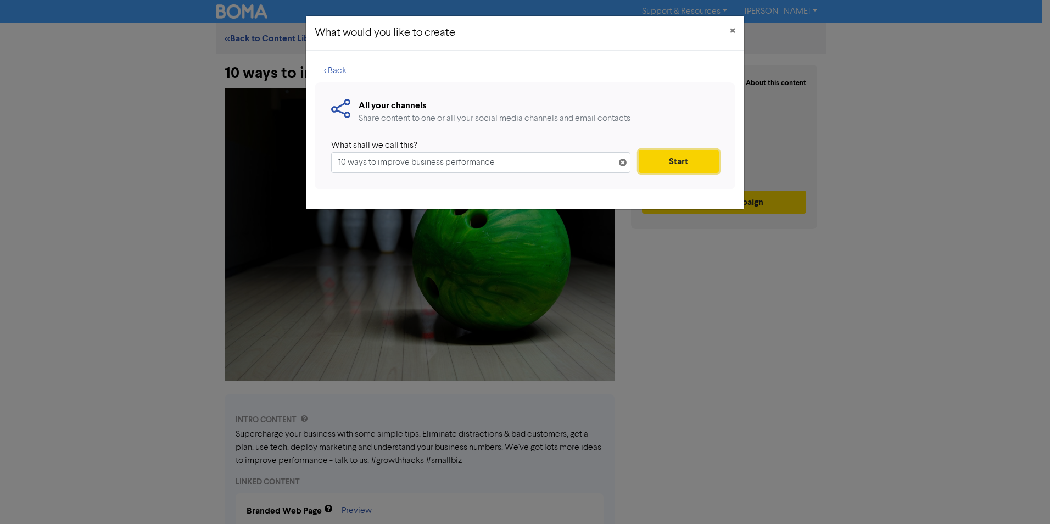
click at [669, 165] on button "Start" at bounding box center [679, 161] width 80 height 23
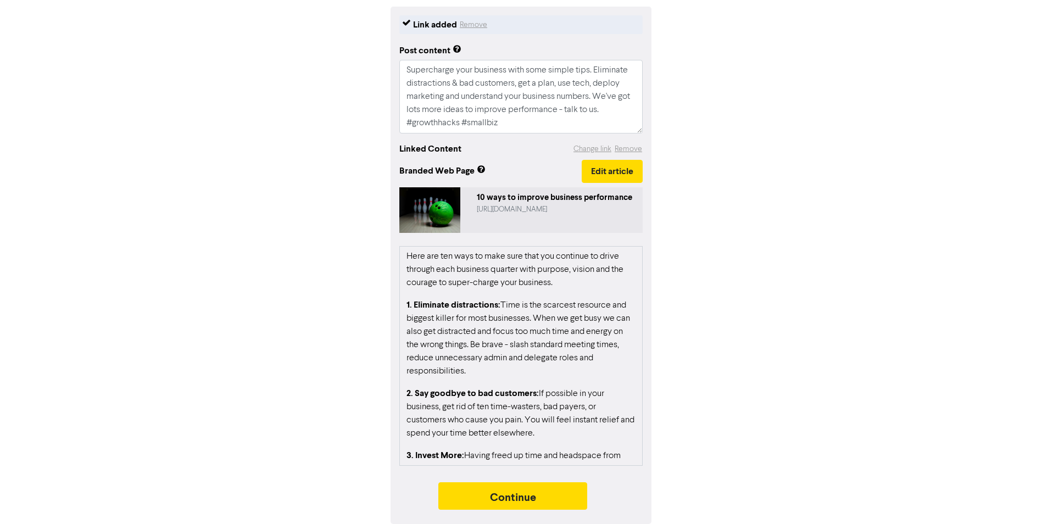
scroll to position [132, 0]
click at [500, 491] on button "Continue" at bounding box center [512, 495] width 149 height 27
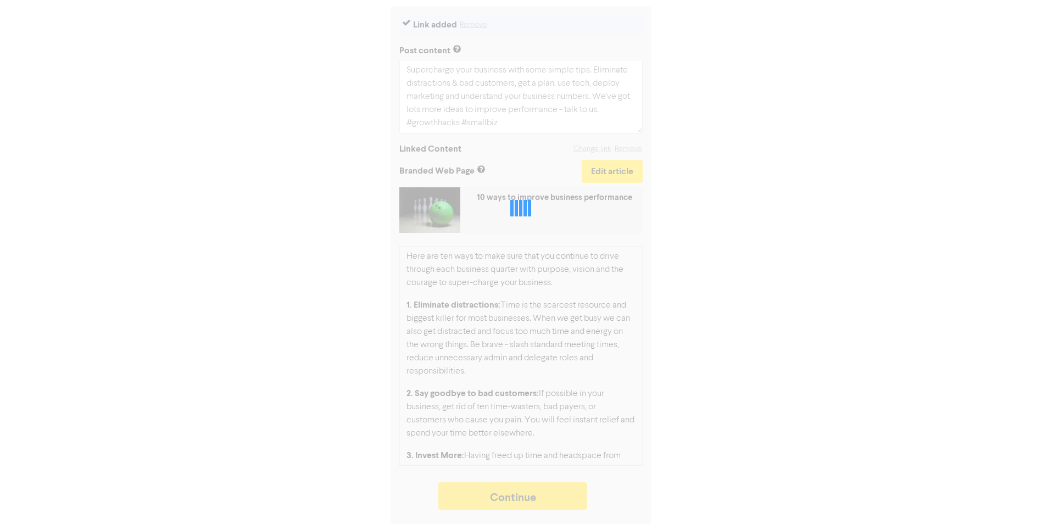
type textarea "x"
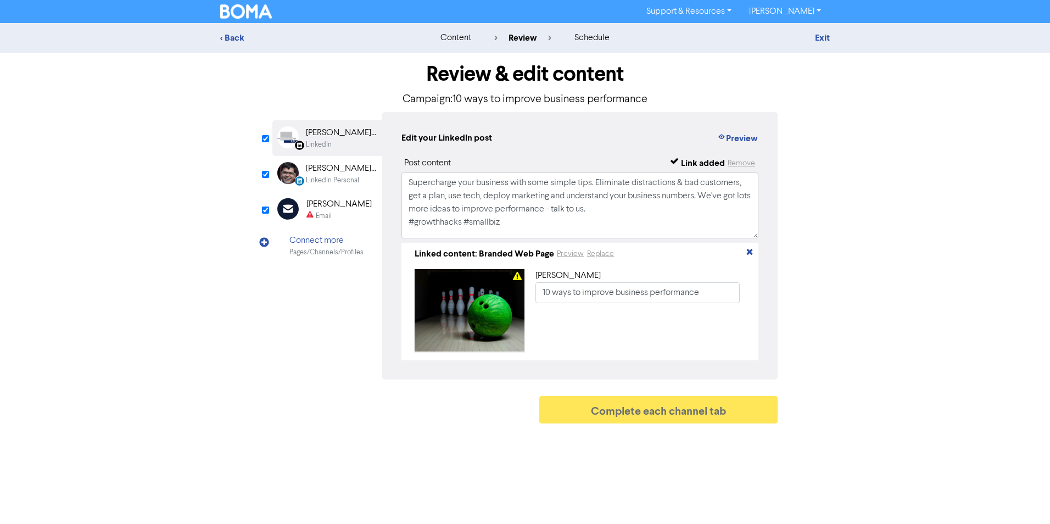
click at [329, 211] on div "Email" at bounding box center [324, 216] width 16 height 10
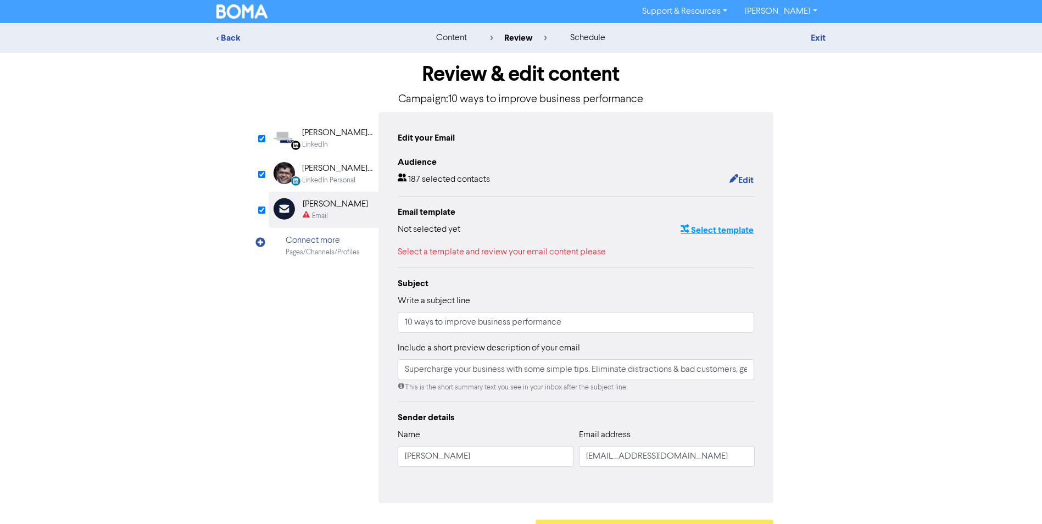
click at [718, 229] on button "Select template" at bounding box center [717, 230] width 74 height 14
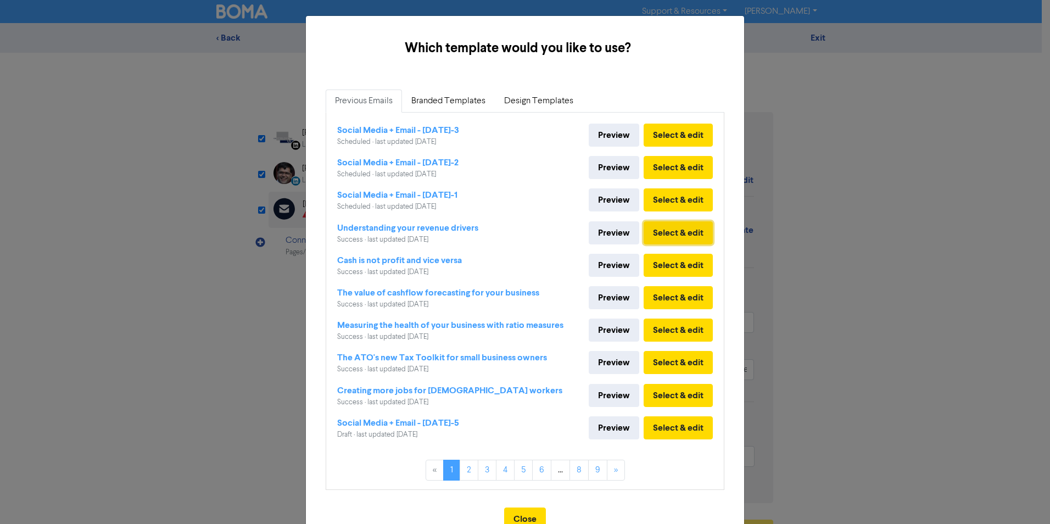
click at [656, 229] on button "Select & edit" at bounding box center [678, 232] width 69 height 23
type input "Supercharge your business with some simple tips. Eliminate distractions & bad c…"
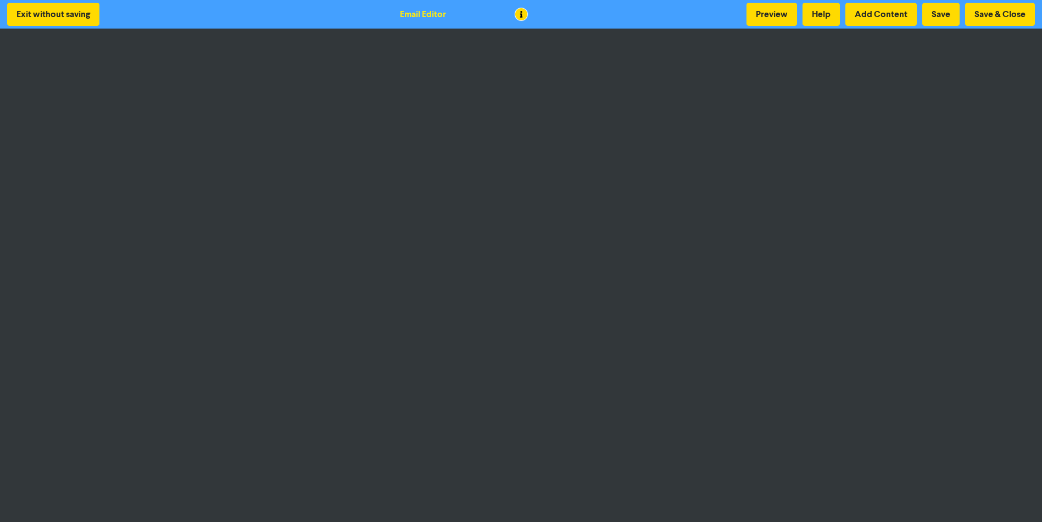
scroll to position [1, 0]
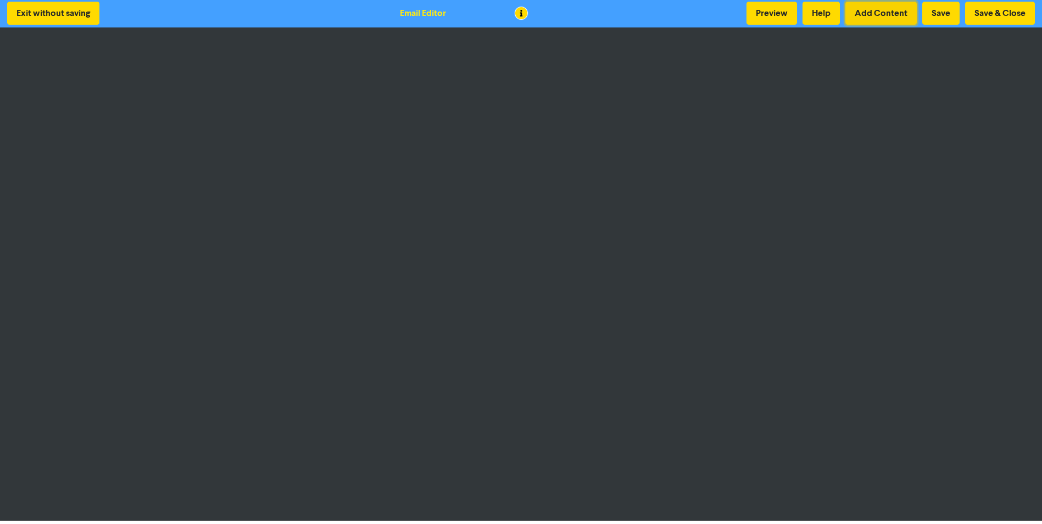
click at [896, 12] on button "Add Content" at bounding box center [880, 13] width 71 height 23
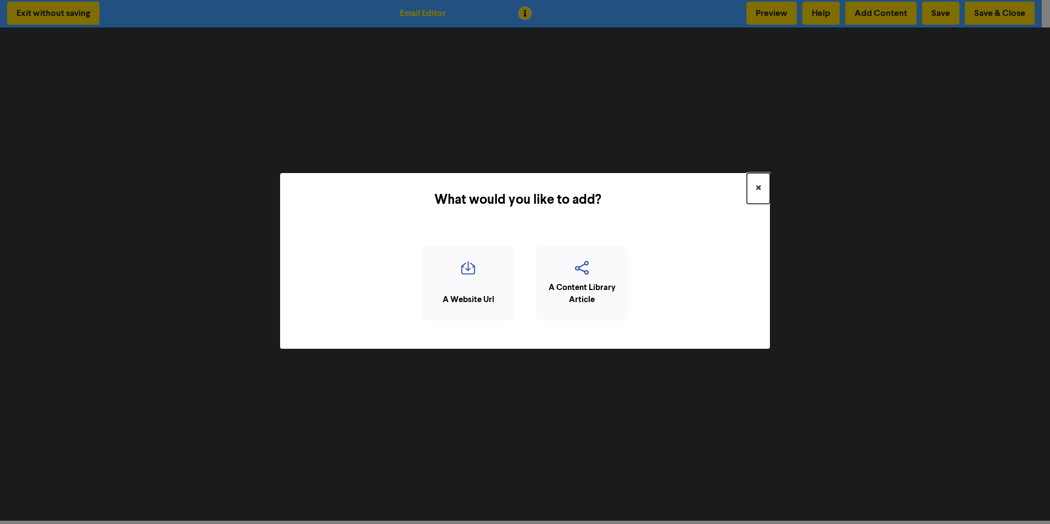
click at [760, 186] on span "×" at bounding box center [758, 188] width 5 height 16
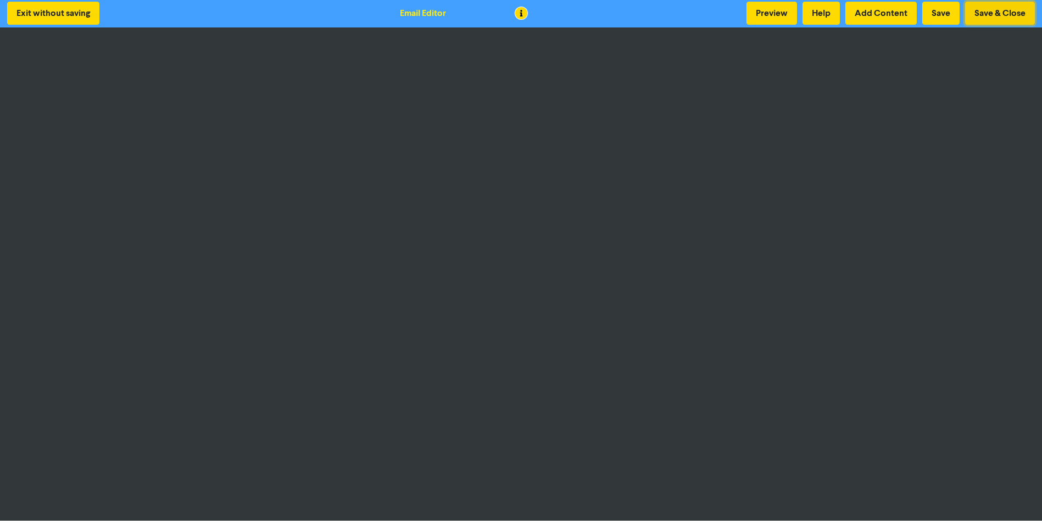
click at [1006, 11] on button "Save & Close" at bounding box center [1000, 13] width 70 height 23
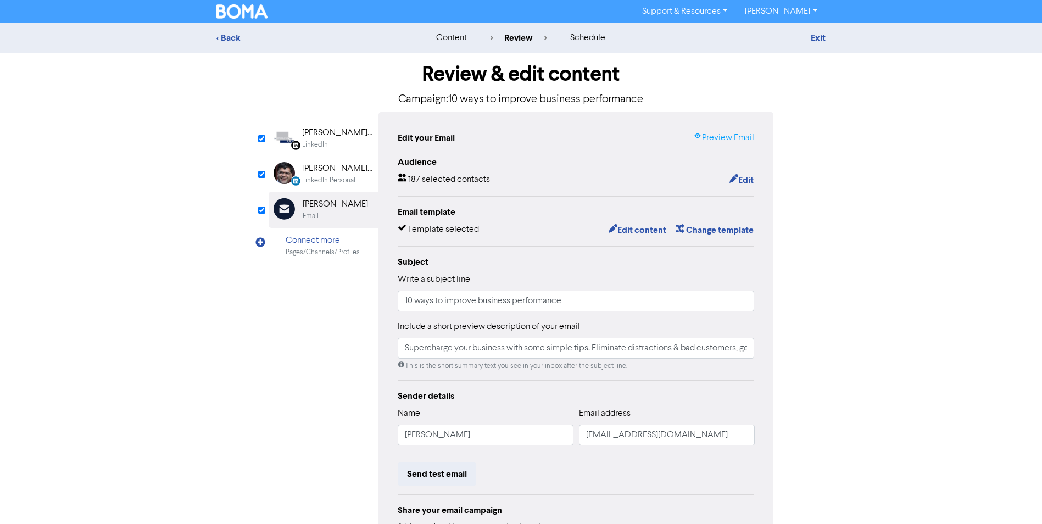
click at [714, 134] on link "Preview Email" at bounding box center [723, 137] width 61 height 13
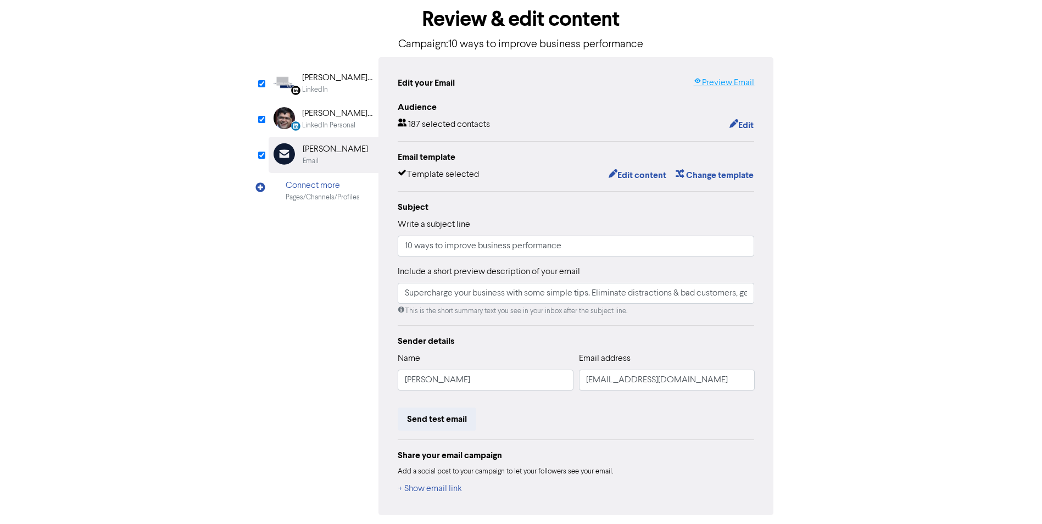
click at [744, 85] on link "Preview Email" at bounding box center [723, 82] width 61 height 13
click at [939, 225] on div "< Back content review schedule Exit Review & edit content Campaign: 10 ways to …" at bounding box center [521, 266] width 1042 height 597
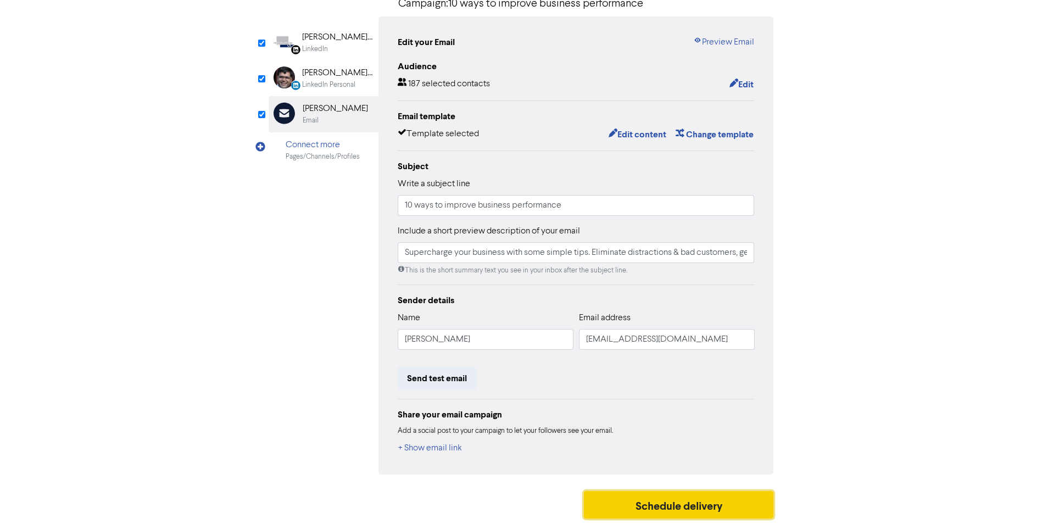
click at [664, 511] on button "Schedule delivery" at bounding box center [679, 504] width 190 height 27
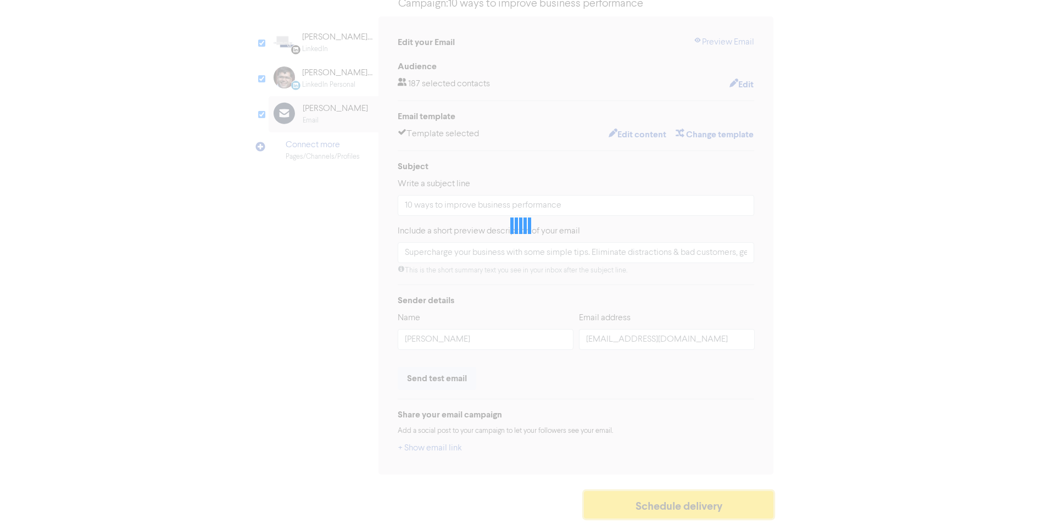
type input "Supercharge your business with some simple tips. Eliminate distractions & bad c…"
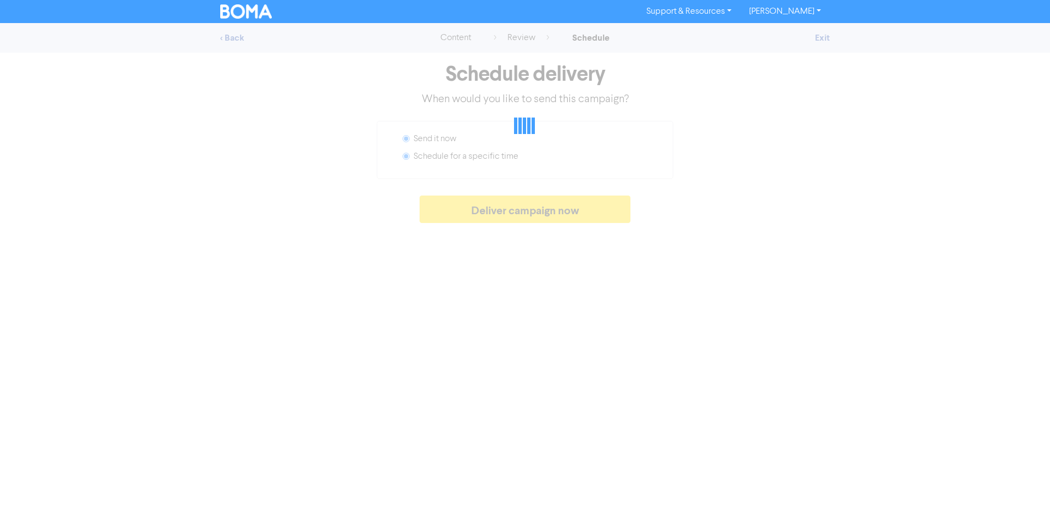
radio input "false"
radio input "true"
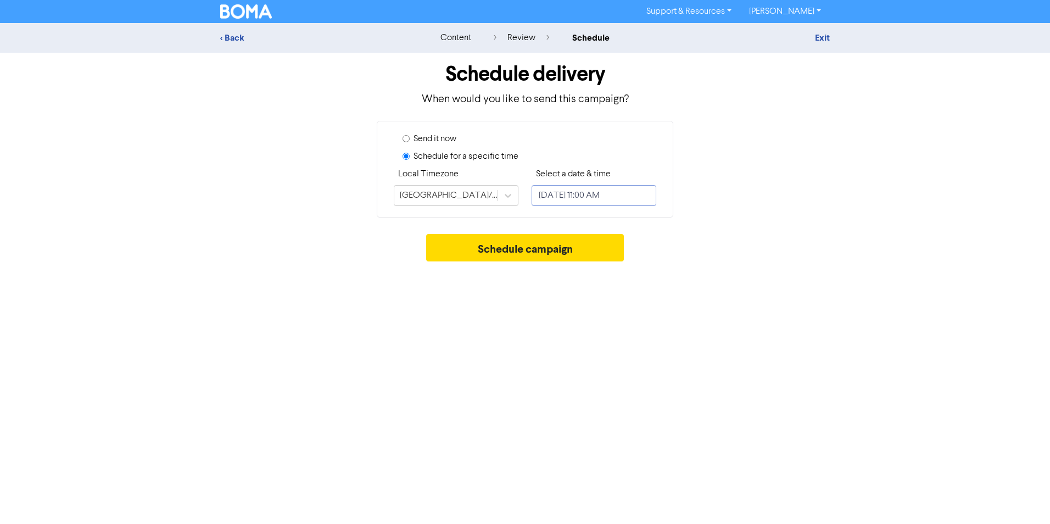
select select "9"
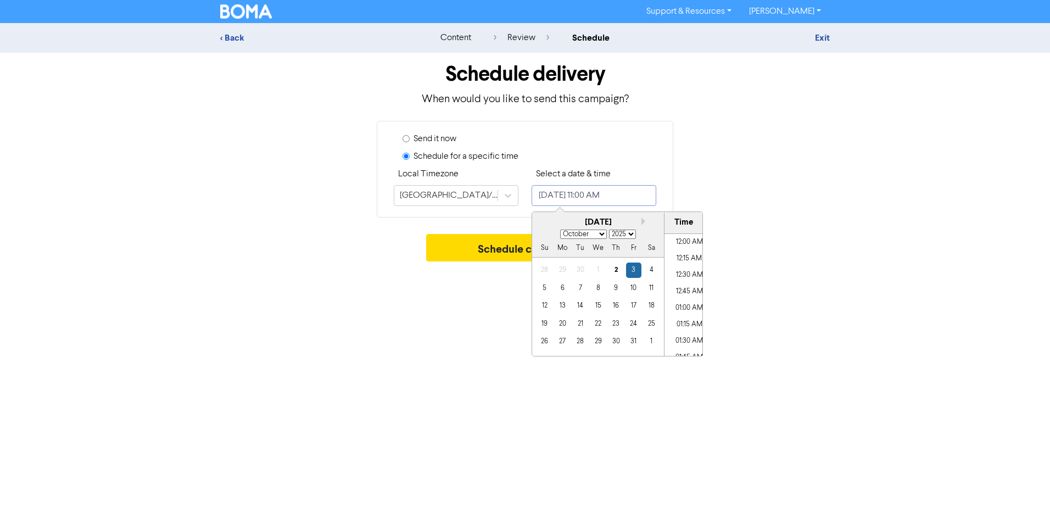
click at [580, 192] on input "[DATE] 11:00 AM" at bounding box center [594, 195] width 125 height 21
click at [595, 306] on div "15" at bounding box center [597, 305] width 15 height 15
type input "[DATE] 11:00 AM"
click at [408, 303] on div "Support & Resources Video Tutorials FAQ & Guides Marketing Education [PERSON_NA…" at bounding box center [525, 262] width 1050 height 524
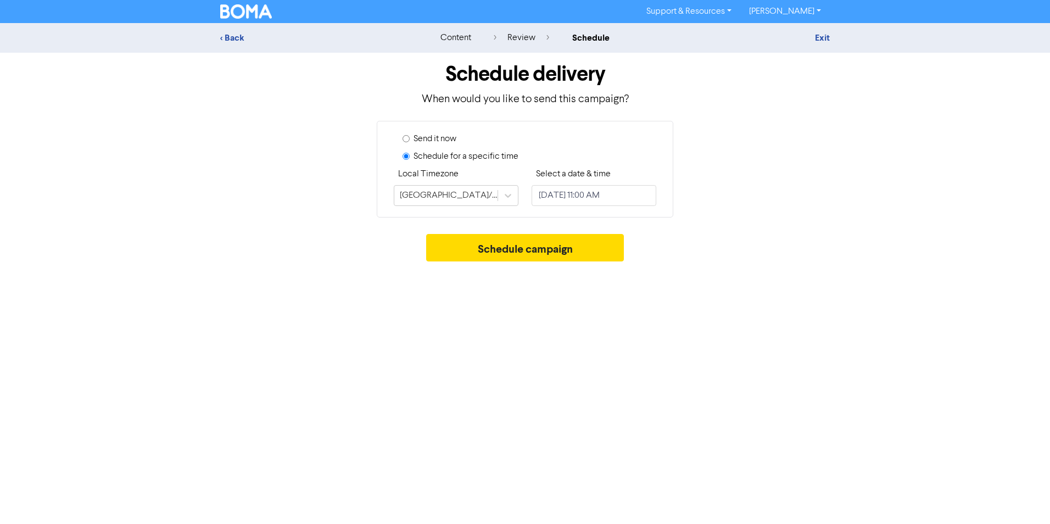
click at [608, 289] on div "Support & Resources Video Tutorials FAQ & Guides Marketing Education [PERSON_NA…" at bounding box center [525, 262] width 1050 height 524
click at [512, 252] on button "Schedule campaign" at bounding box center [525, 247] width 198 height 27
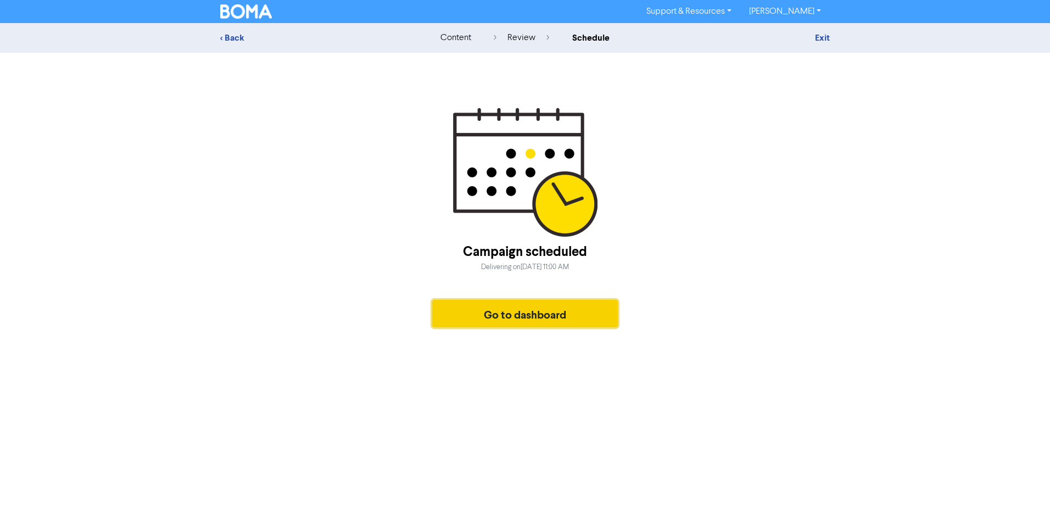
click at [545, 319] on button "Go to dashboard" at bounding box center [525, 313] width 186 height 27
